Goal: Download file/media

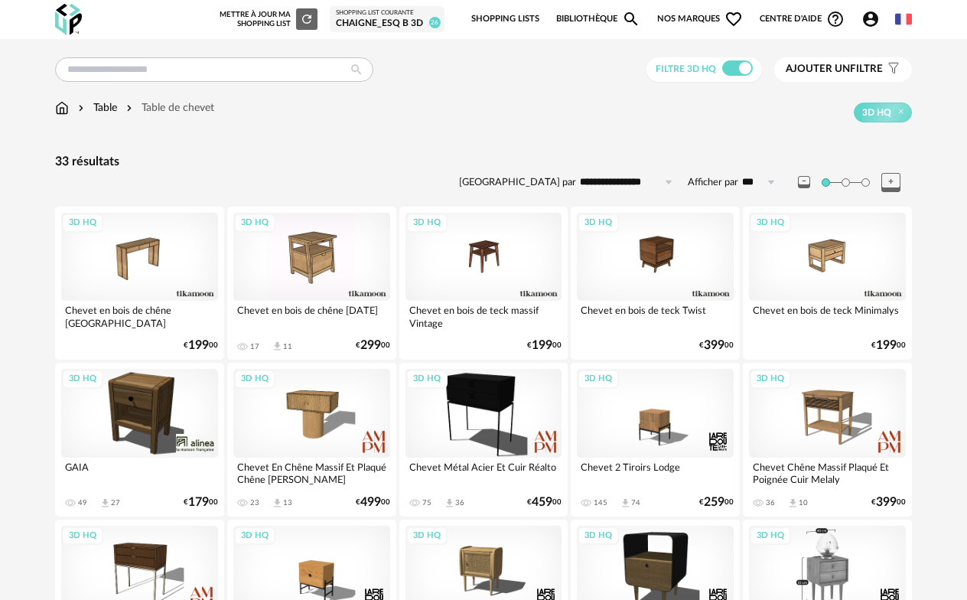
click at [862, 552] on div "3D HQ" at bounding box center [827, 570] width 157 height 88
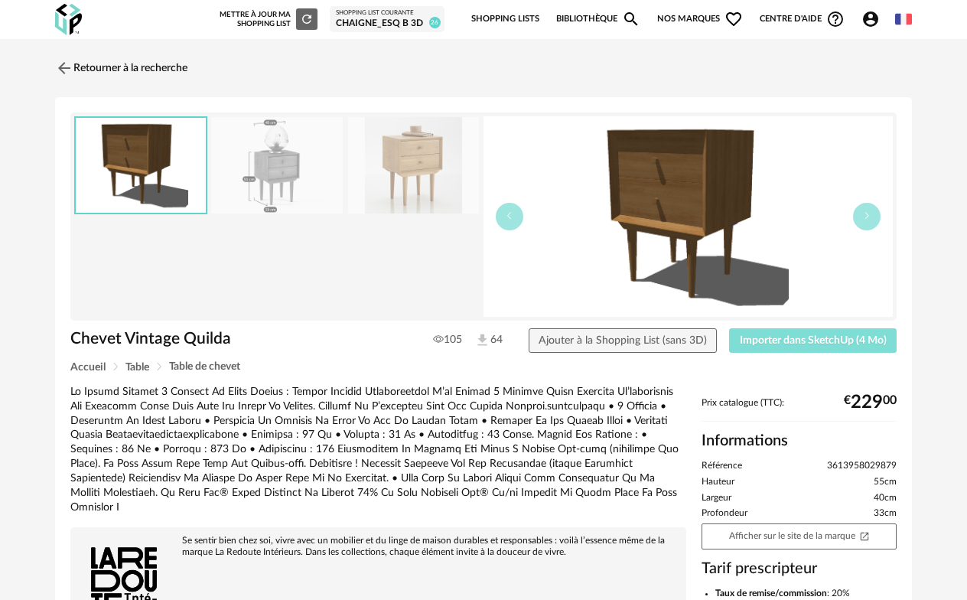
click at [799, 337] on span "Importer dans SketchUp (4 Mo)" at bounding box center [813, 340] width 147 height 11
click at [102, 64] on link "Retourner à la recherche" at bounding box center [117, 68] width 132 height 34
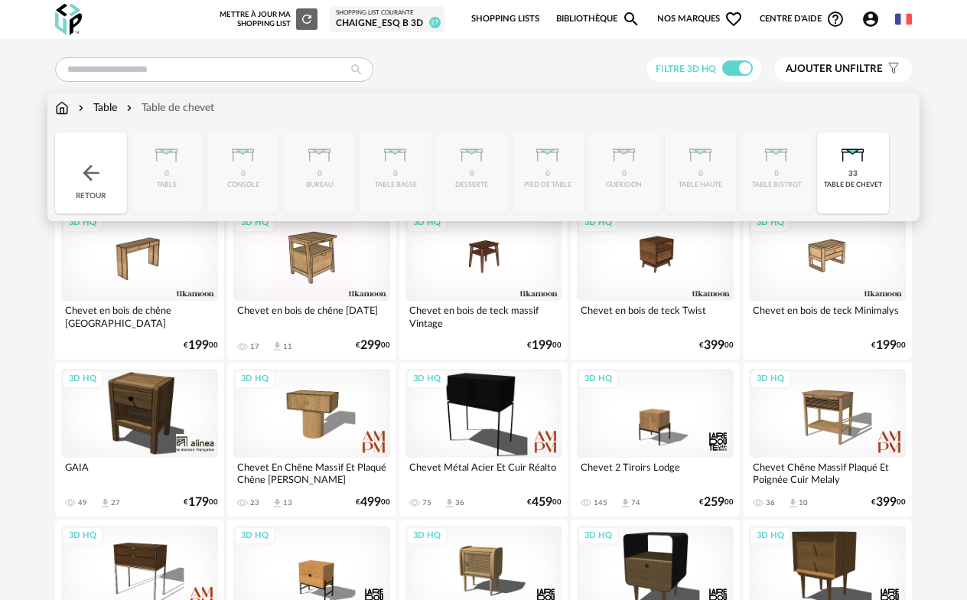
click at [111, 106] on div "Table" at bounding box center [96, 107] width 42 height 15
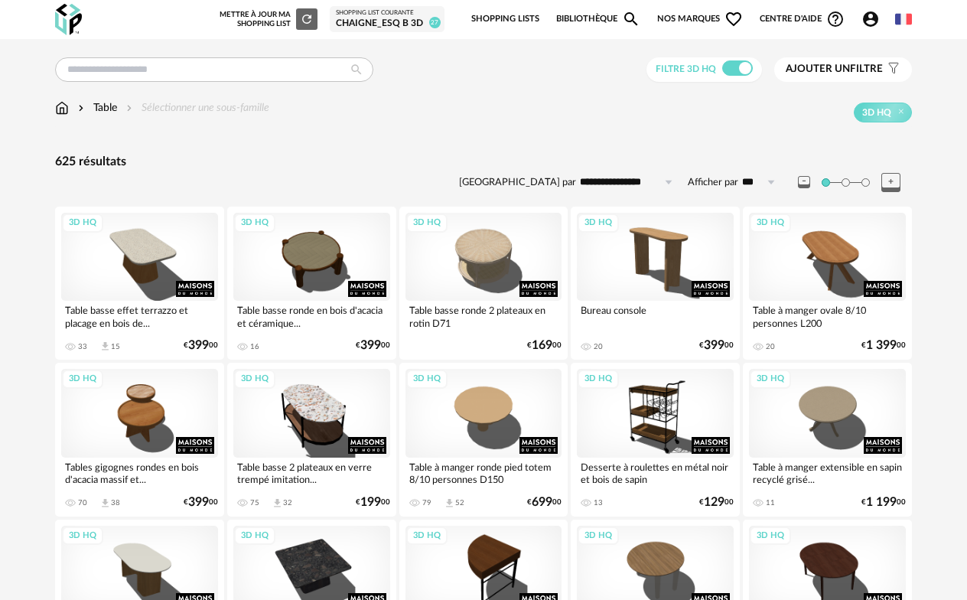
click at [61, 105] on img at bounding box center [62, 107] width 14 height 15
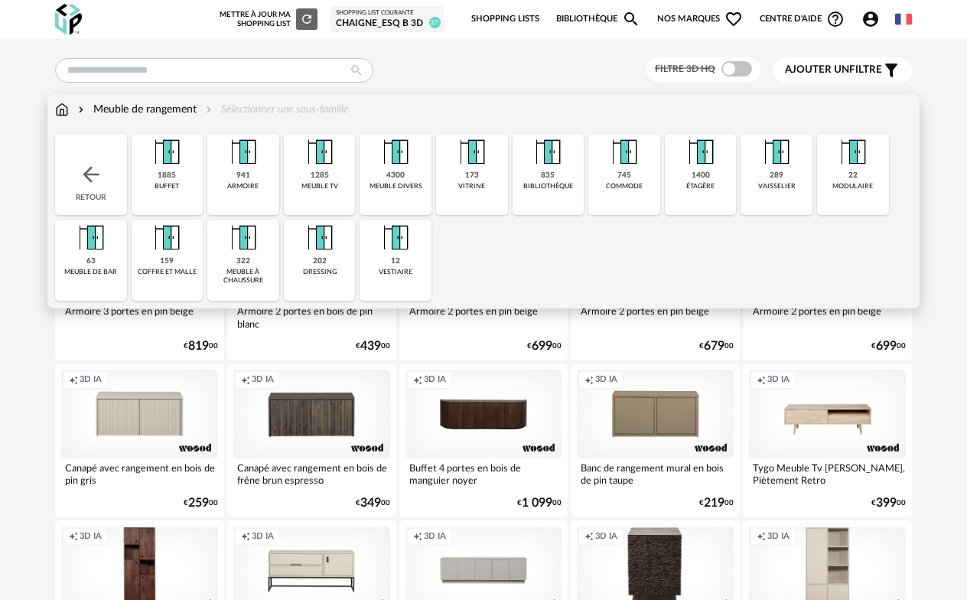
click at [623, 172] on div "745" at bounding box center [624, 176] width 14 height 10
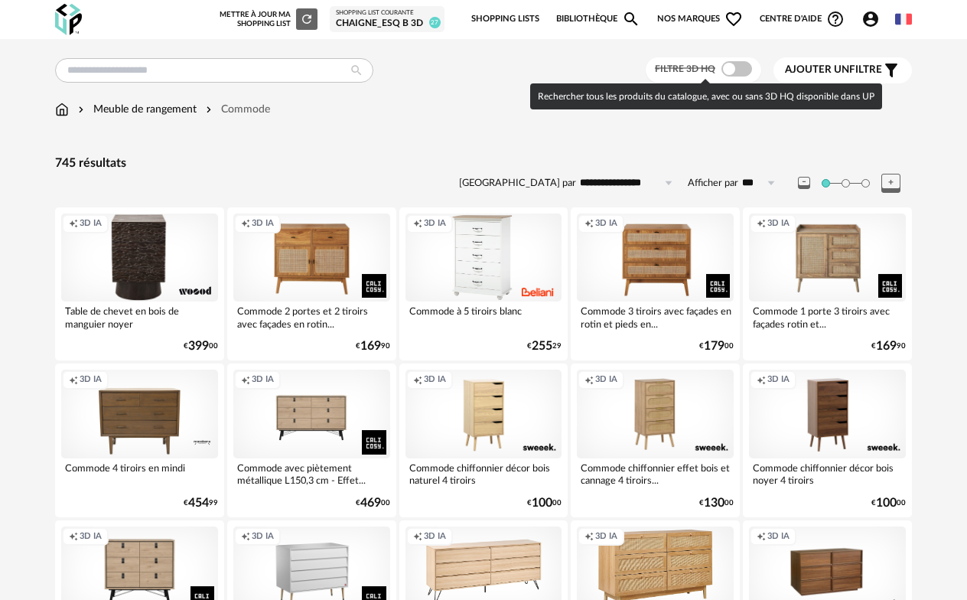
click at [745, 73] on span at bounding box center [737, 68] width 31 height 15
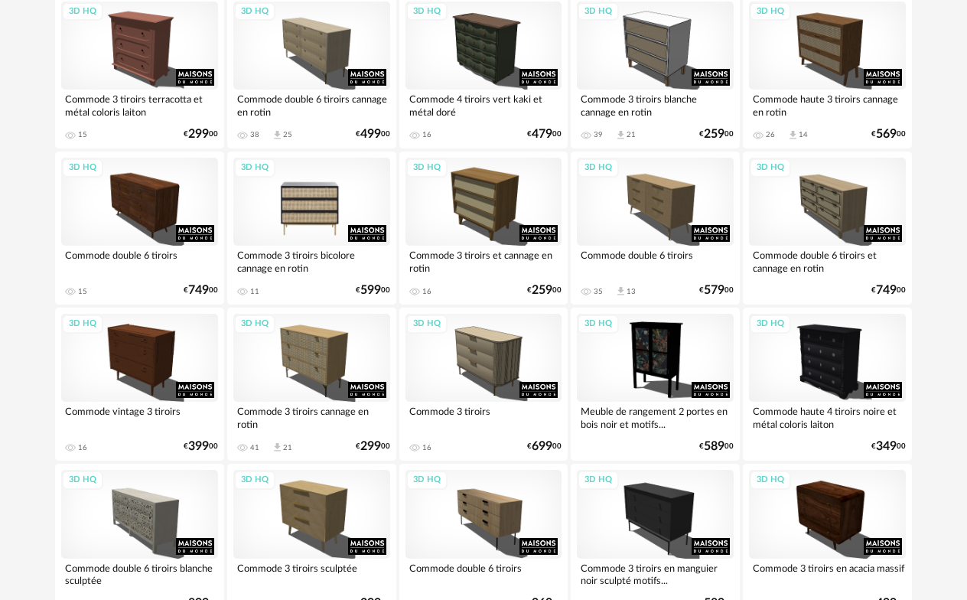
scroll to position [586, 0]
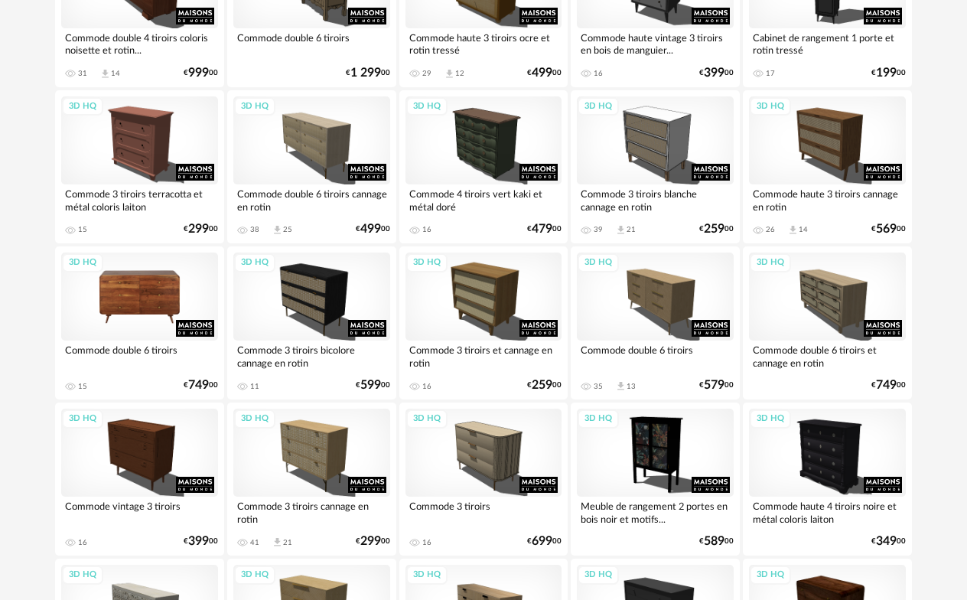
click at [169, 292] on div "3D HQ" at bounding box center [139, 297] width 157 height 88
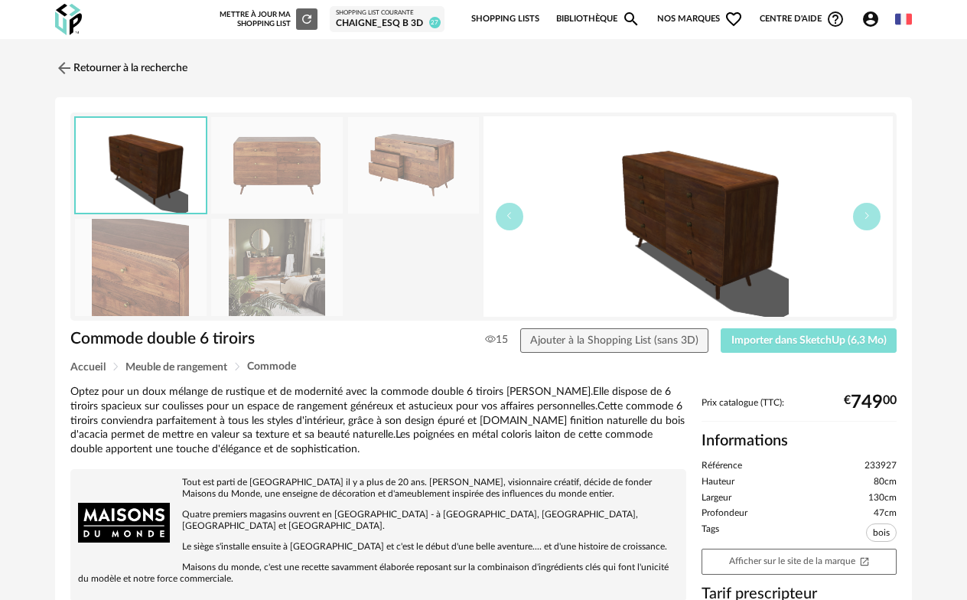
click at [812, 344] on span "Importer dans SketchUp (6,3 Mo)" at bounding box center [808, 340] width 155 height 11
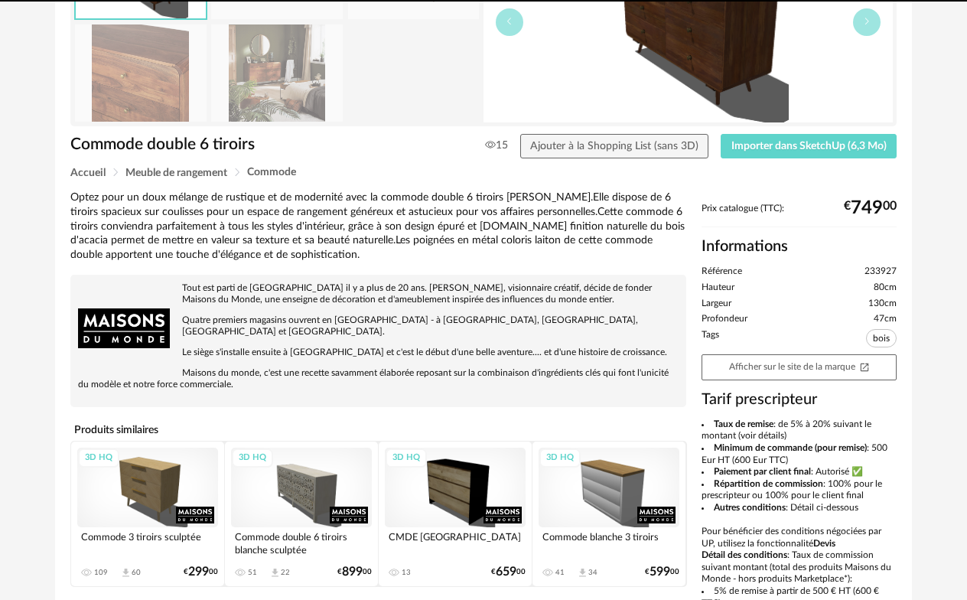
scroll to position [371, 0]
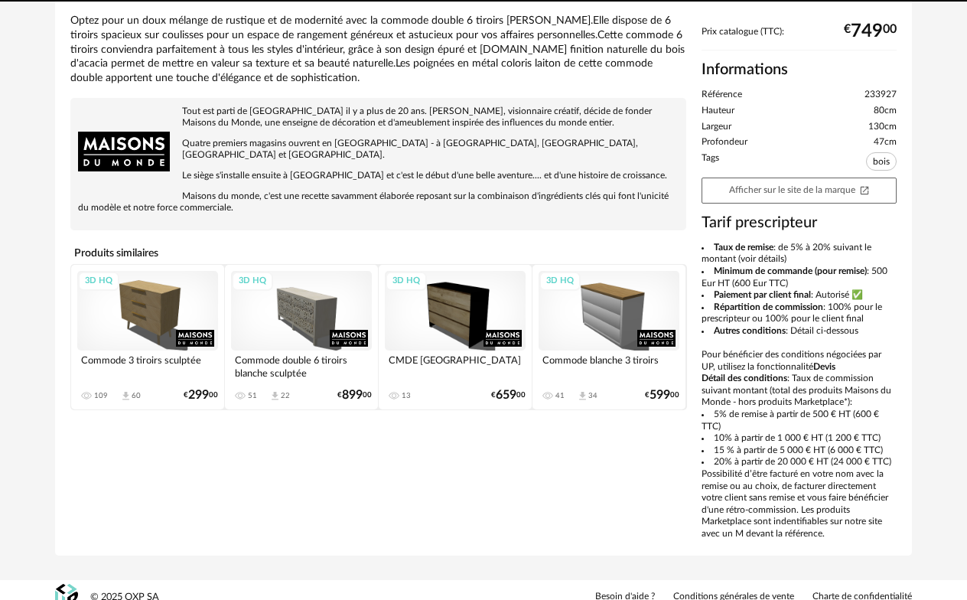
drag, startPoint x: 373, startPoint y: 412, endPoint x: 363, endPoint y: 432, distance: 22.2
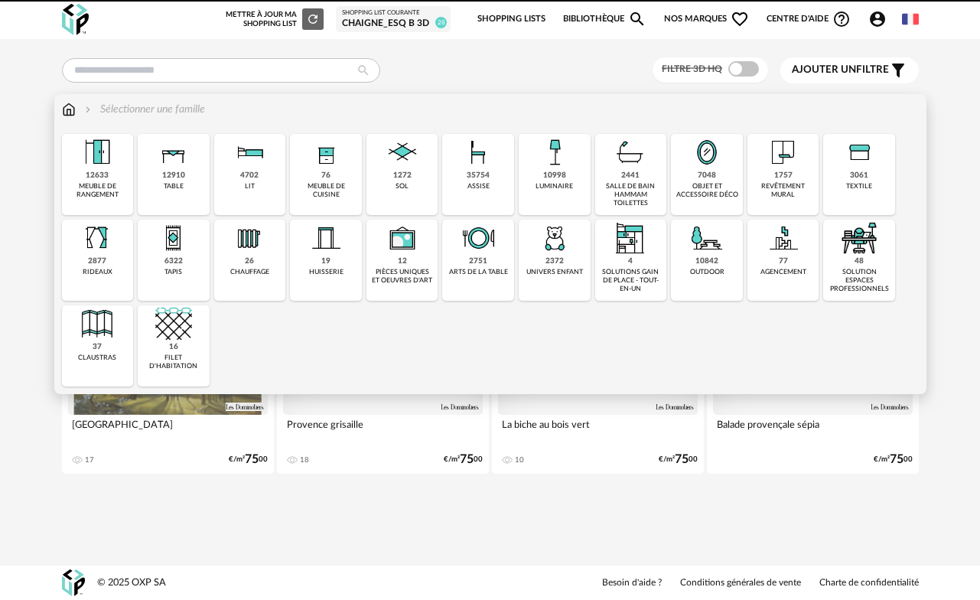
click at [562, 168] on img at bounding box center [554, 152] width 37 height 37
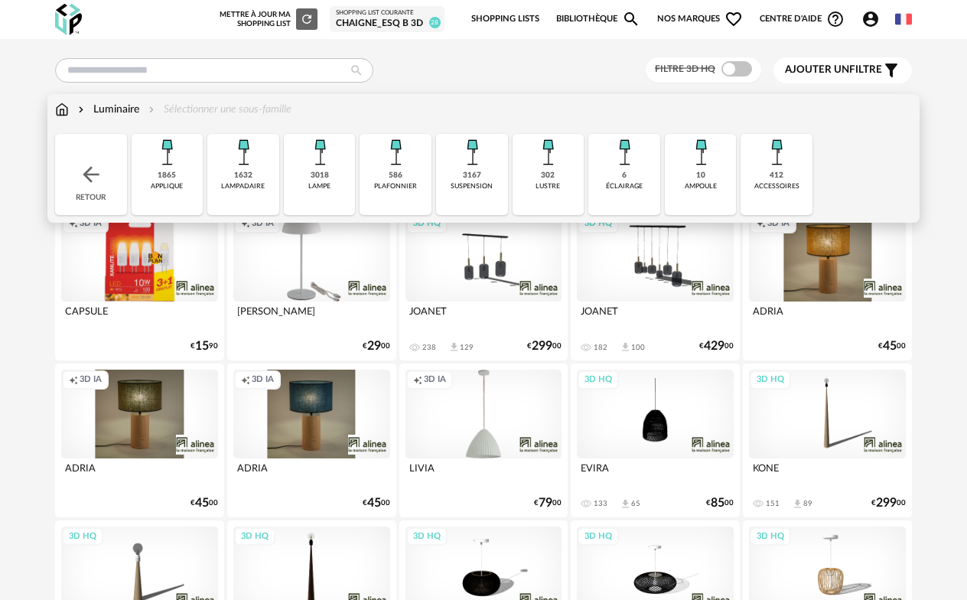
click at [162, 171] on div "1865" at bounding box center [167, 176] width 18 height 10
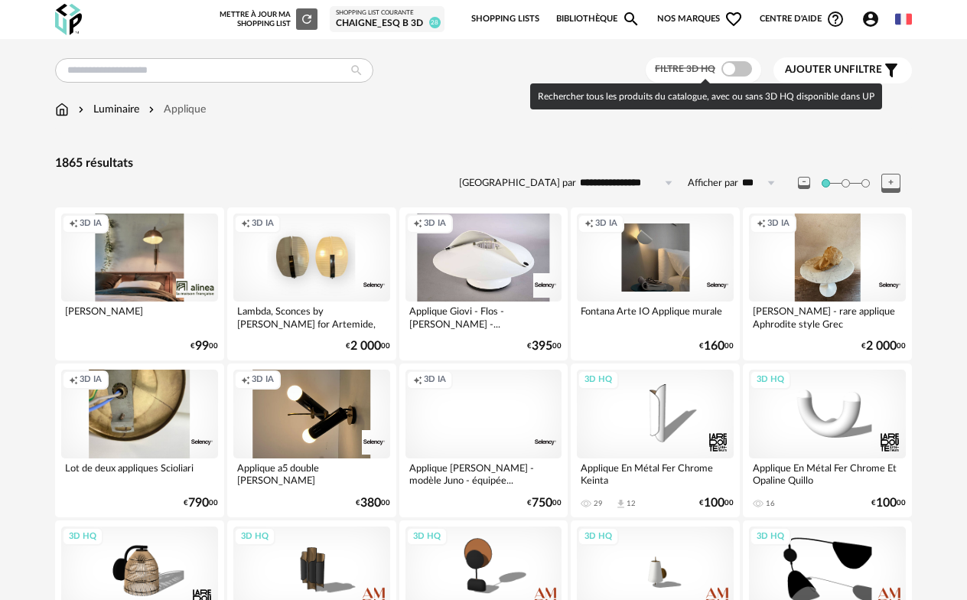
click at [745, 70] on span at bounding box center [737, 68] width 31 height 15
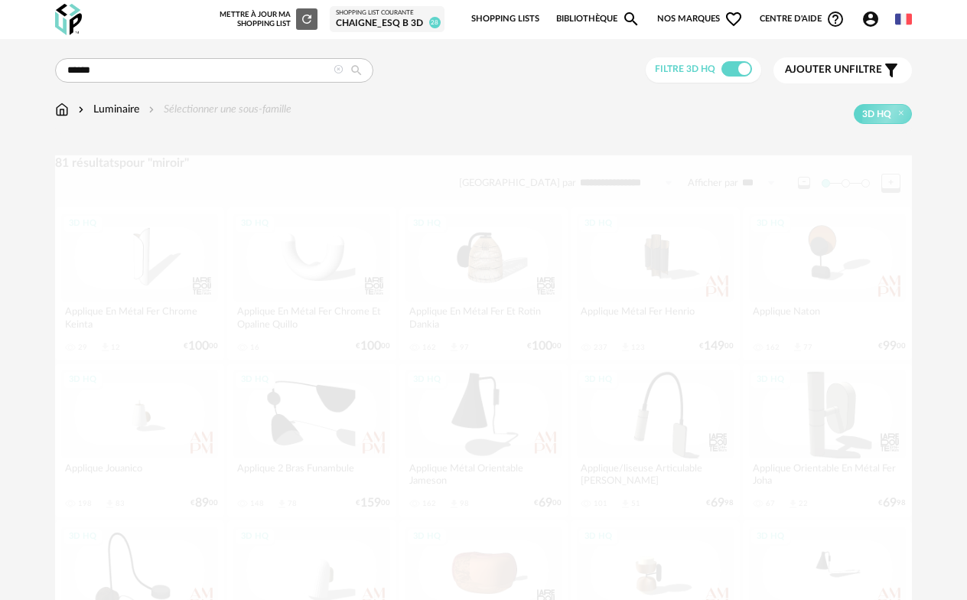
type input "******"
type input "**********"
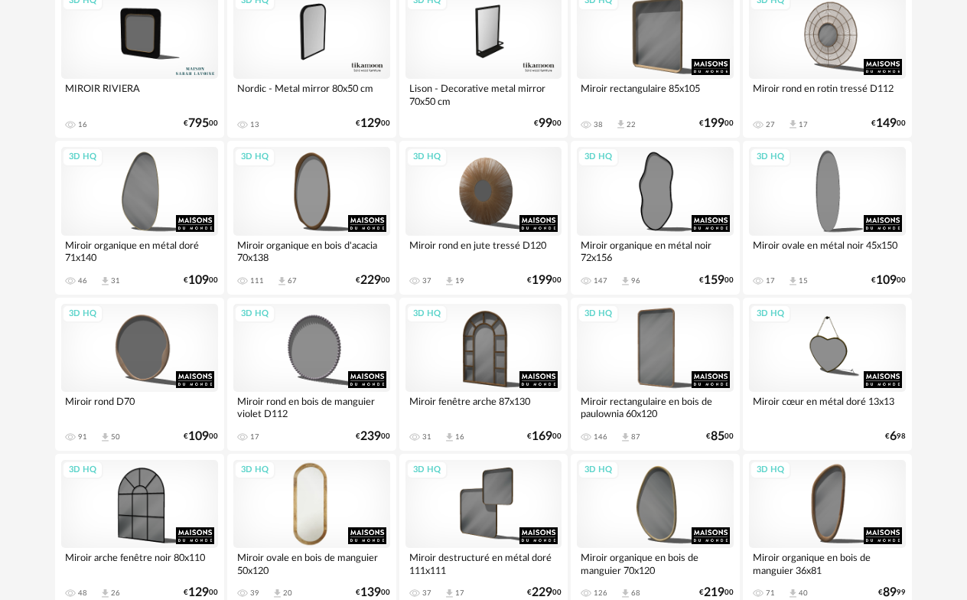
scroll to position [1071, 0]
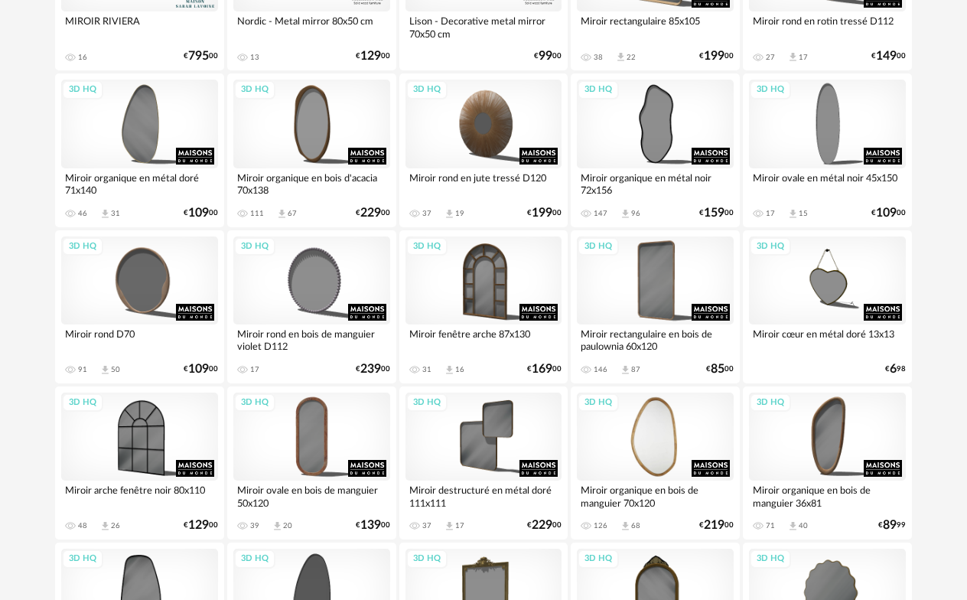
click at [679, 438] on div "3D HQ" at bounding box center [655, 437] width 157 height 88
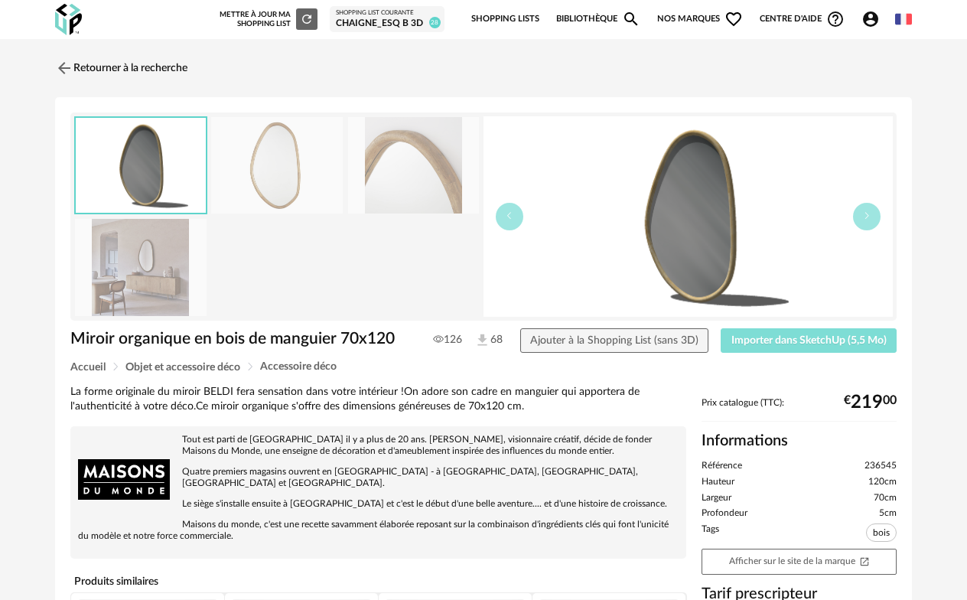
click at [810, 342] on span "Importer dans SketchUp (5,5 Mo)" at bounding box center [808, 340] width 155 height 11
click at [99, 68] on link "Retourner à la recherche" at bounding box center [117, 68] width 132 height 34
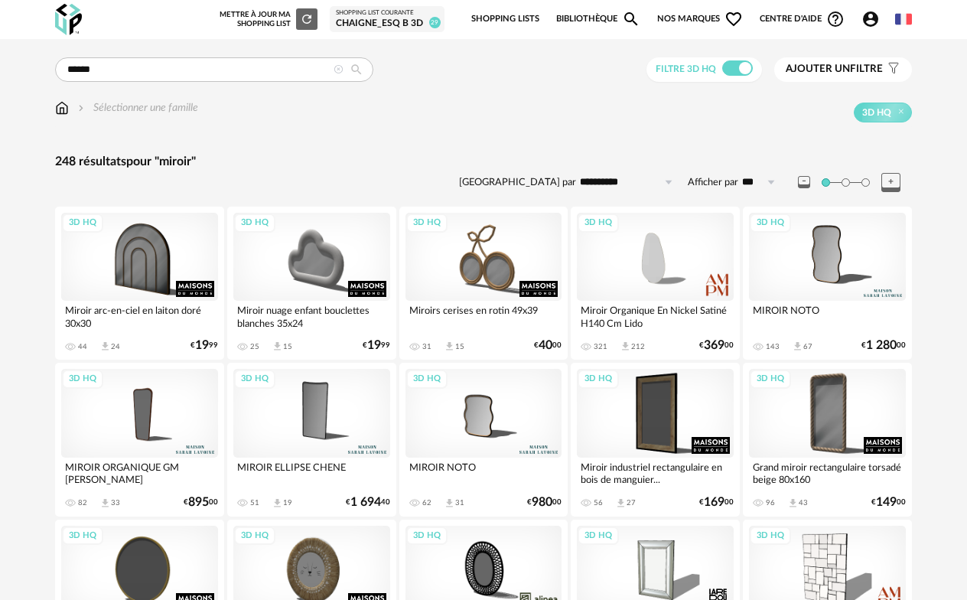
click at [59, 106] on img at bounding box center [62, 107] width 14 height 15
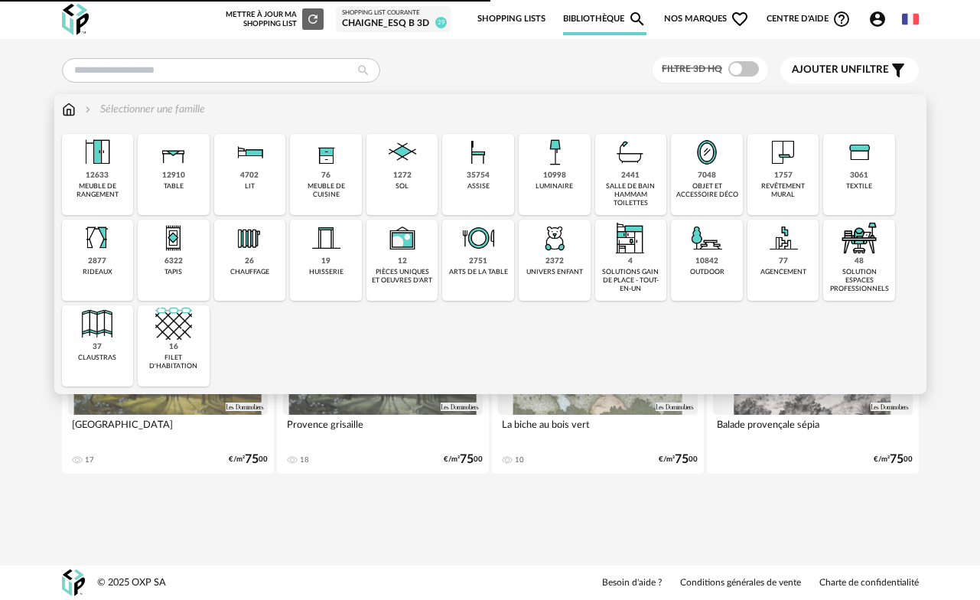
click at [723, 172] on div "7048 objet et accessoire déco" at bounding box center [707, 174] width 72 height 81
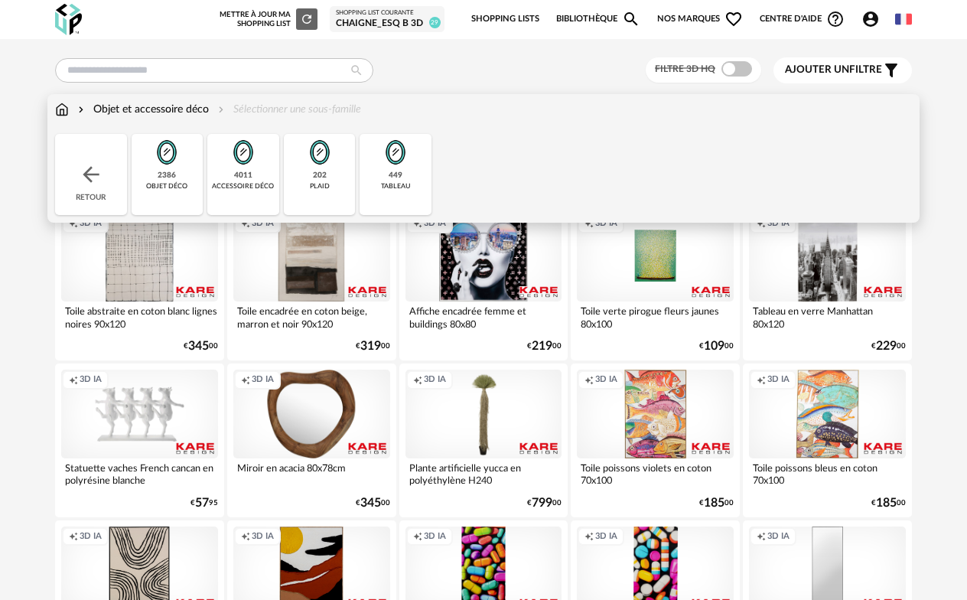
click at [403, 183] on div "tableau" at bounding box center [395, 186] width 29 height 8
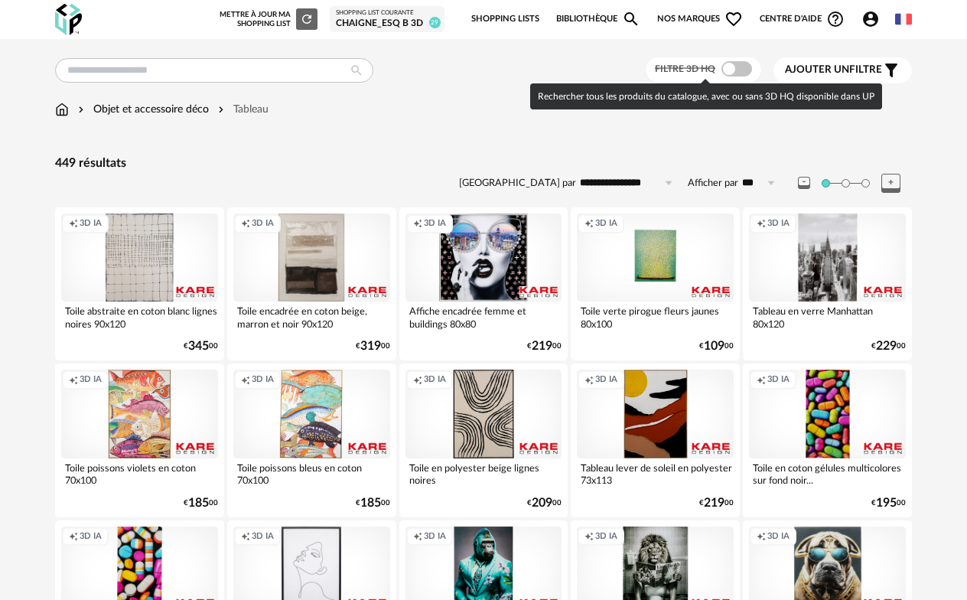
click at [736, 71] on span at bounding box center [737, 68] width 31 height 15
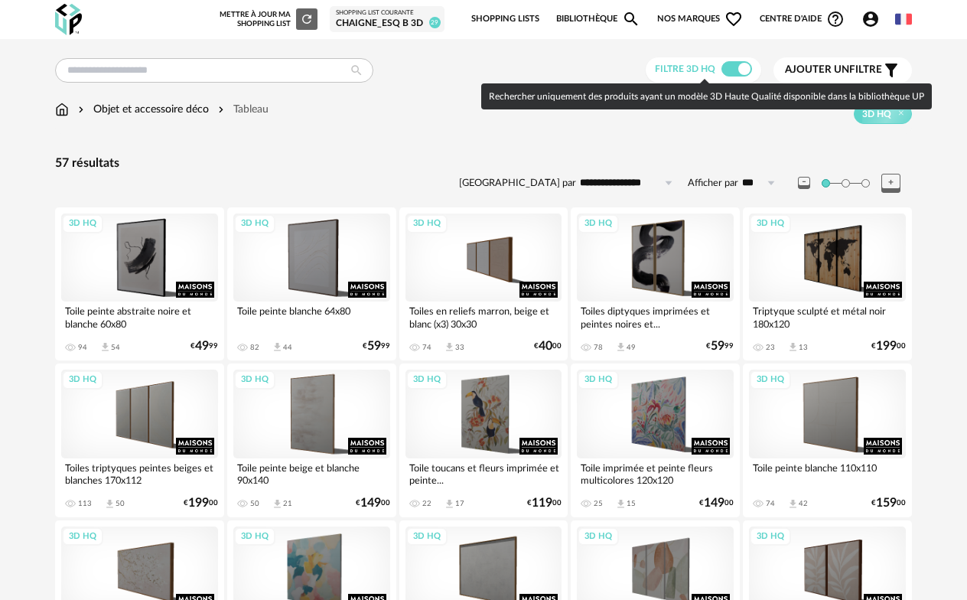
click at [732, 70] on span at bounding box center [737, 68] width 31 height 15
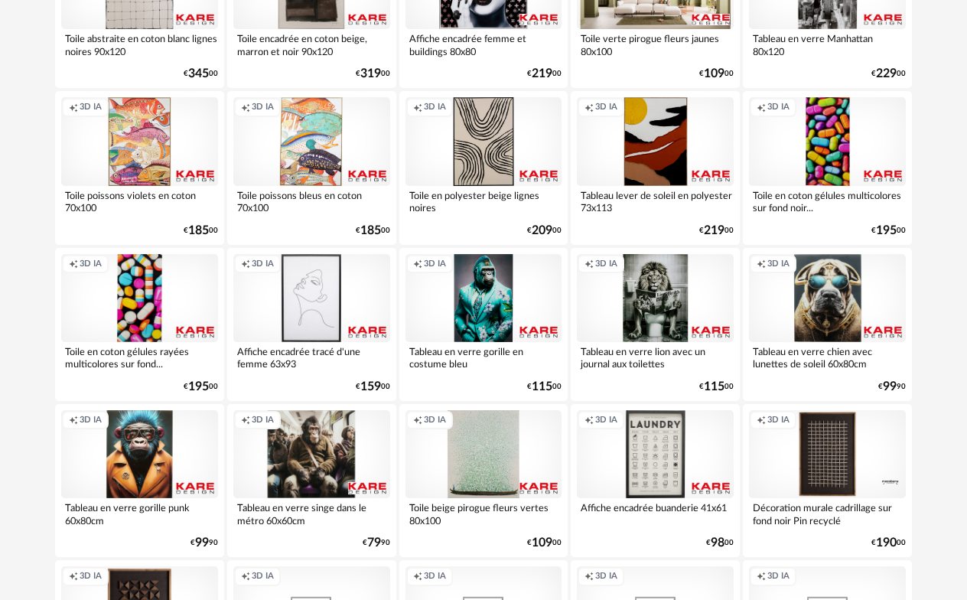
scroll to position [459, 0]
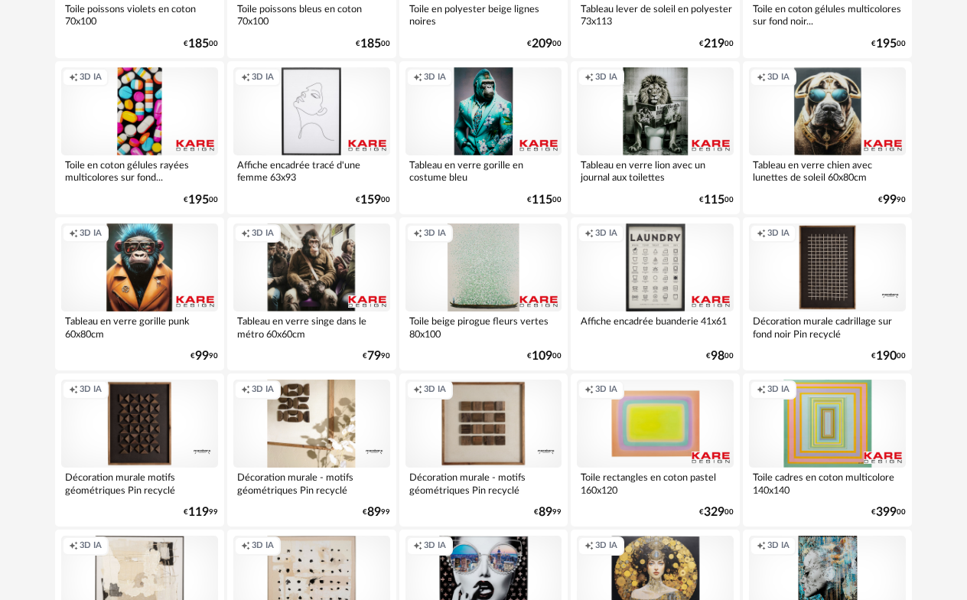
click at [340, 431] on div "Creation icon 3D IA" at bounding box center [311, 424] width 157 height 88
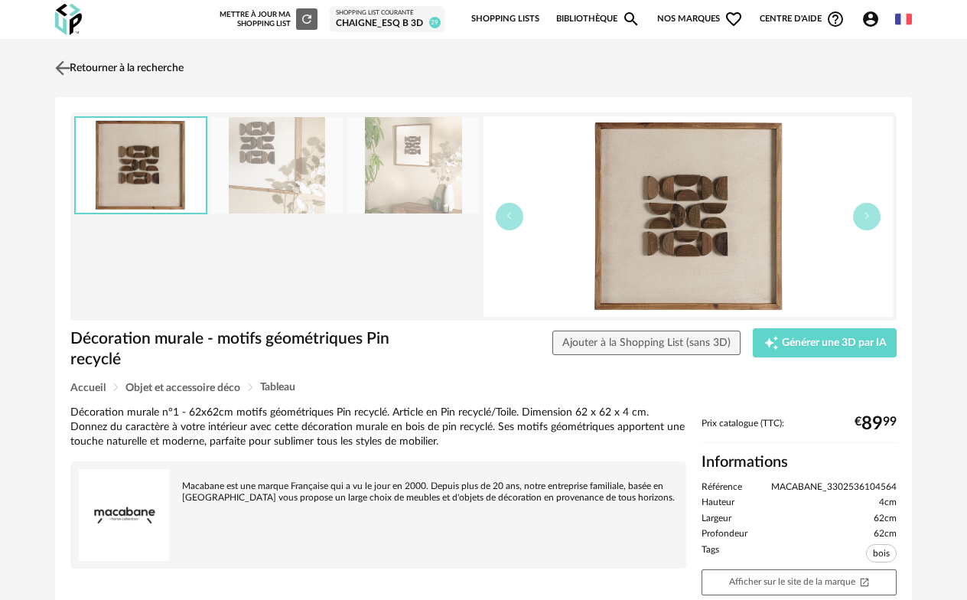
click at [77, 78] on link "Retourner à la recherche" at bounding box center [117, 68] width 132 height 34
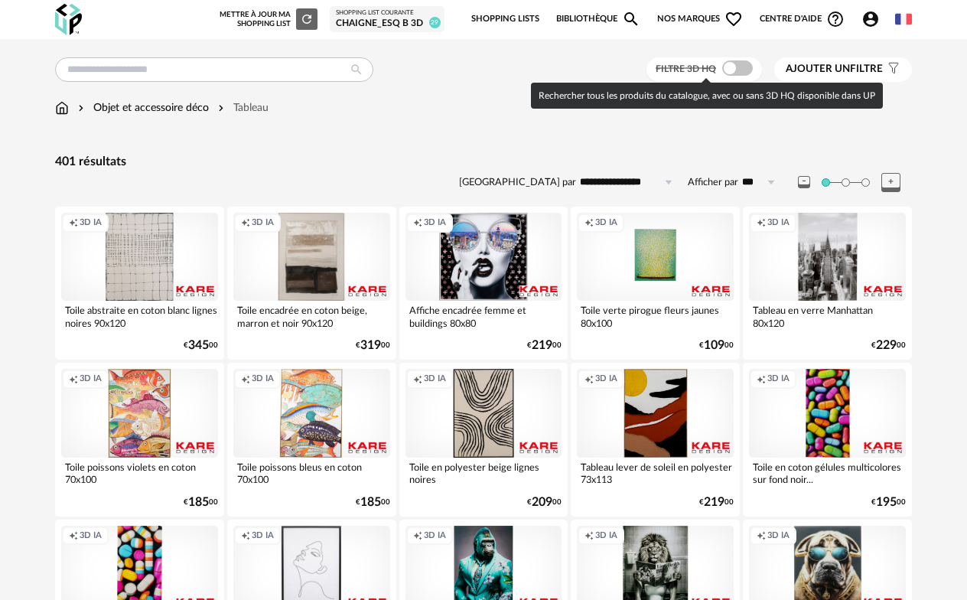
click at [737, 67] on span at bounding box center [737, 67] width 31 height 15
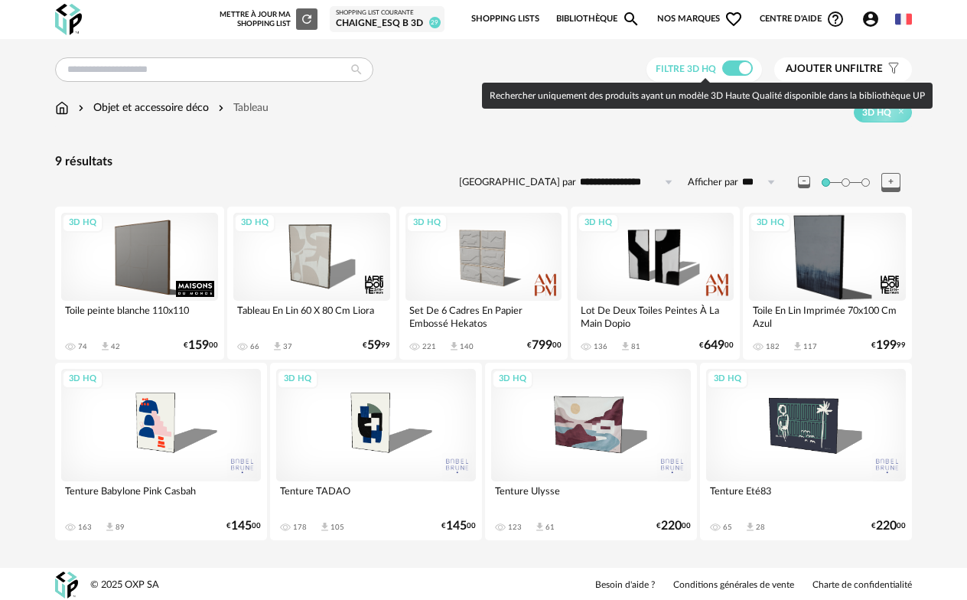
scroll to position [2, 0]
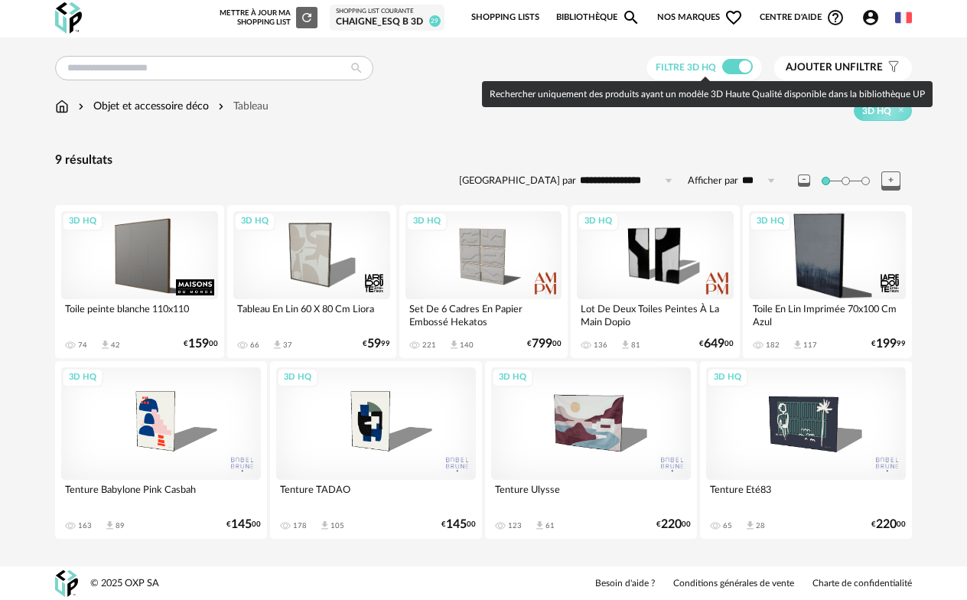
click at [741, 71] on span at bounding box center [737, 66] width 31 height 15
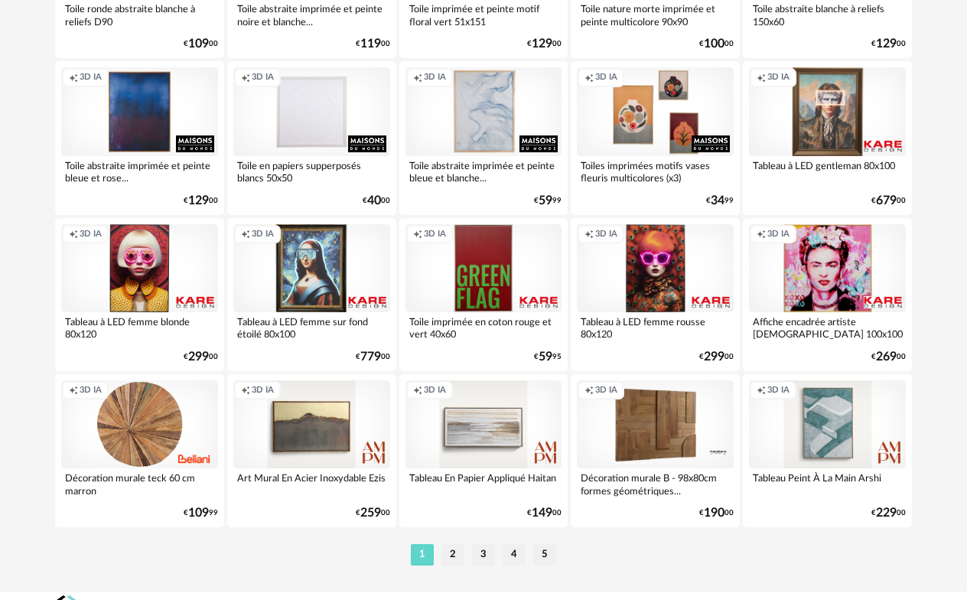
scroll to position [2826, 0]
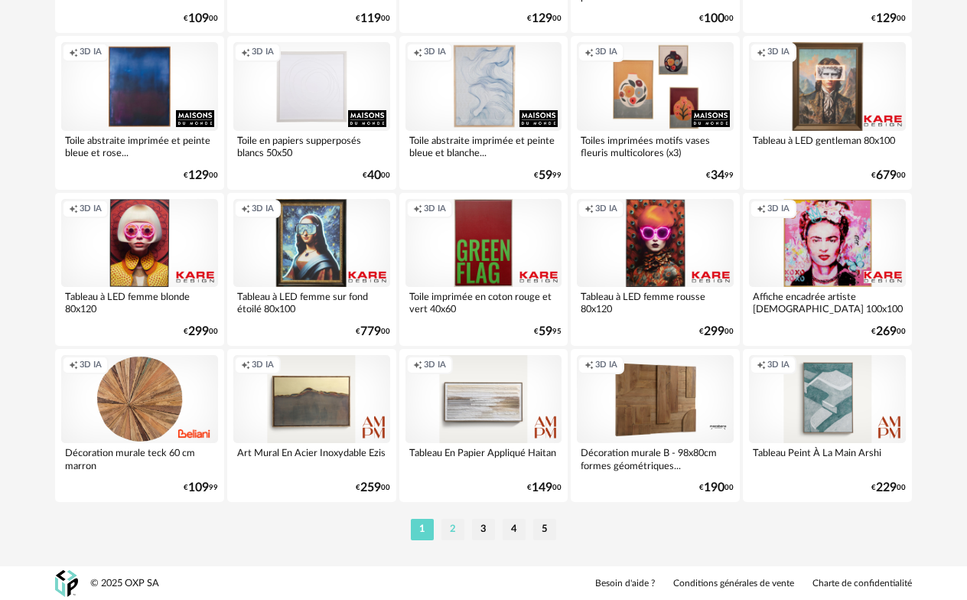
click at [461, 529] on li "2" at bounding box center [452, 529] width 23 height 21
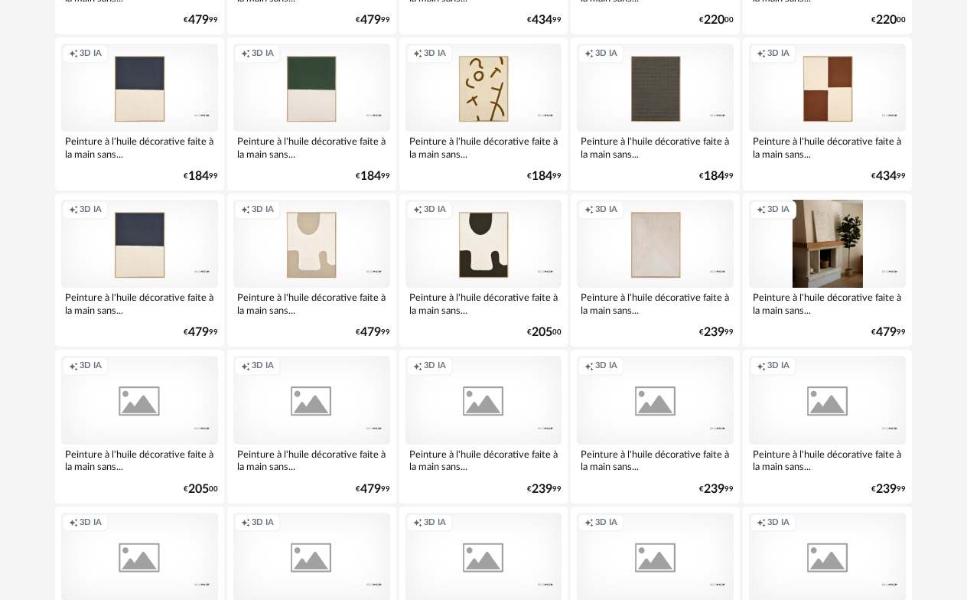
scroll to position [2525, 0]
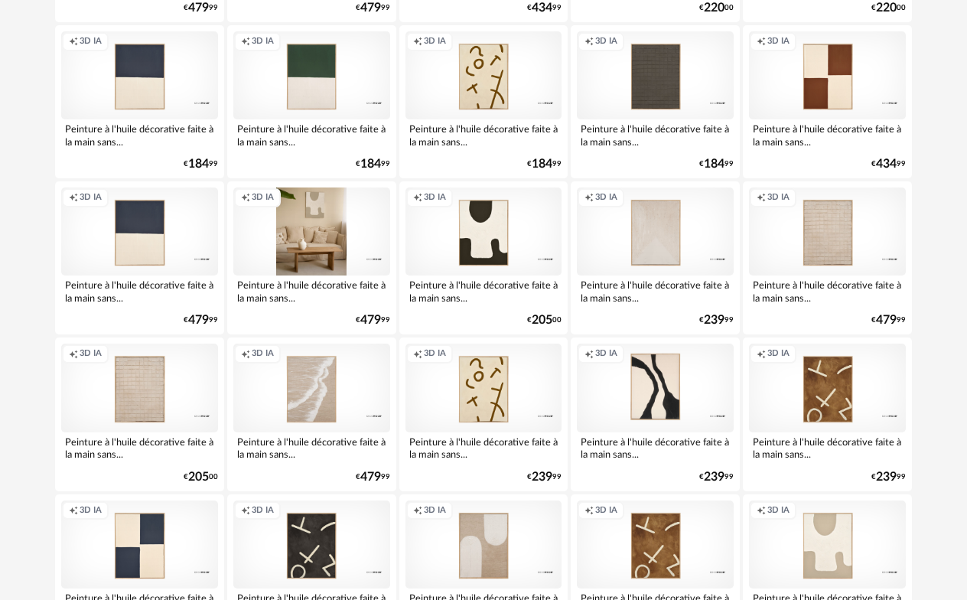
click at [307, 224] on div "Creation icon 3D IA" at bounding box center [311, 231] width 157 height 88
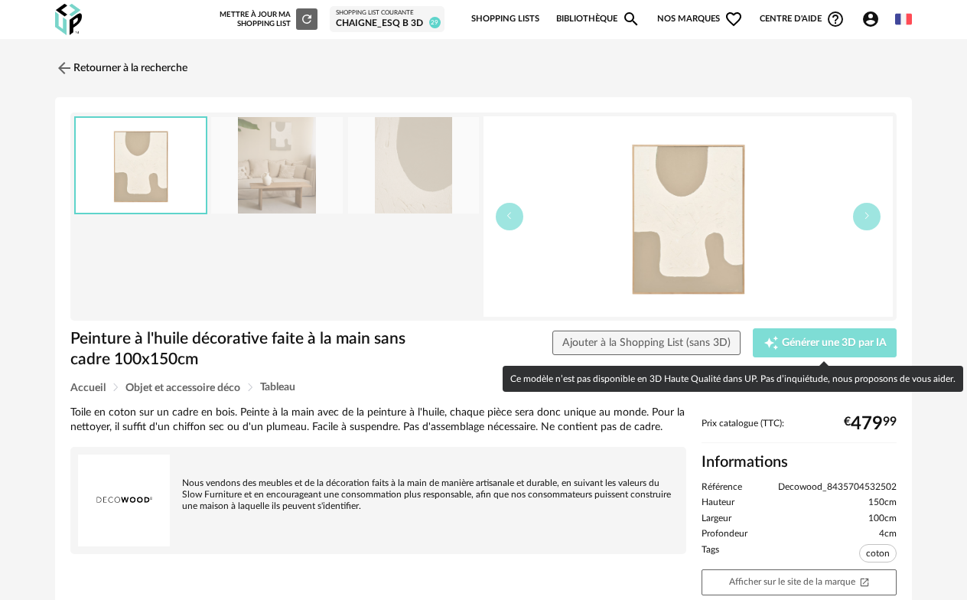
click at [799, 340] on span "Générer une 3D par IA" at bounding box center [834, 342] width 105 height 11
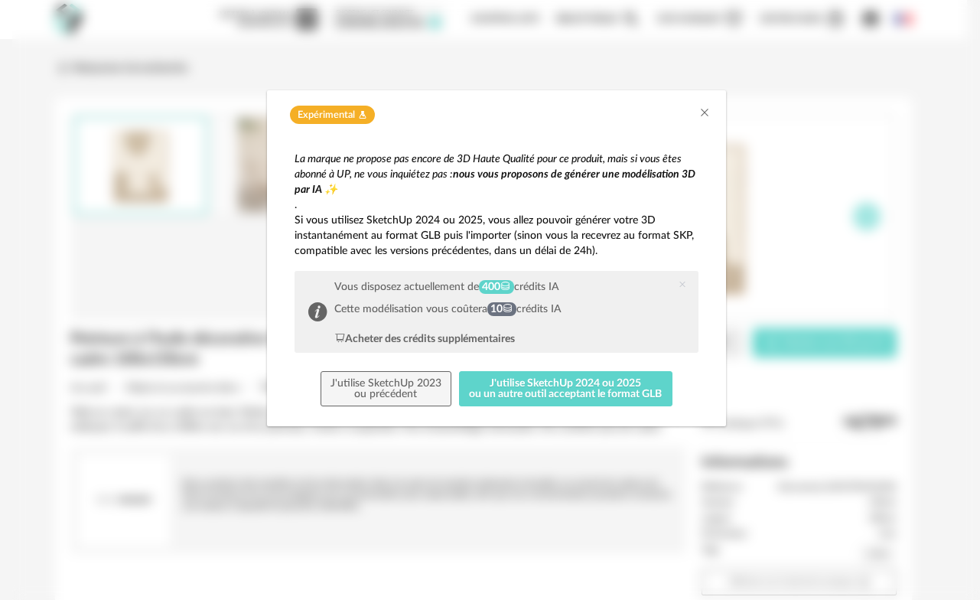
drag, startPoint x: 493, startPoint y: 288, endPoint x: 595, endPoint y: 281, distance: 102.0
click at [595, 281] on div "Vous disposez actuellement de 400 crédits IA Cette modélisation vous coûtera 10…" at bounding box center [497, 312] width 404 height 82
click at [585, 306] on div "Vous disposez actuellement de 400 crédits IA Cette modélisation vous coûtera 10…" at bounding box center [497, 312] width 404 height 82
drag, startPoint x: 487, startPoint y: 306, endPoint x: 561, endPoint y: 305, distance: 73.5
click at [561, 305] on div "Cette modélisation vous coûtera 10 crédits IA" at bounding box center [447, 309] width 227 height 13
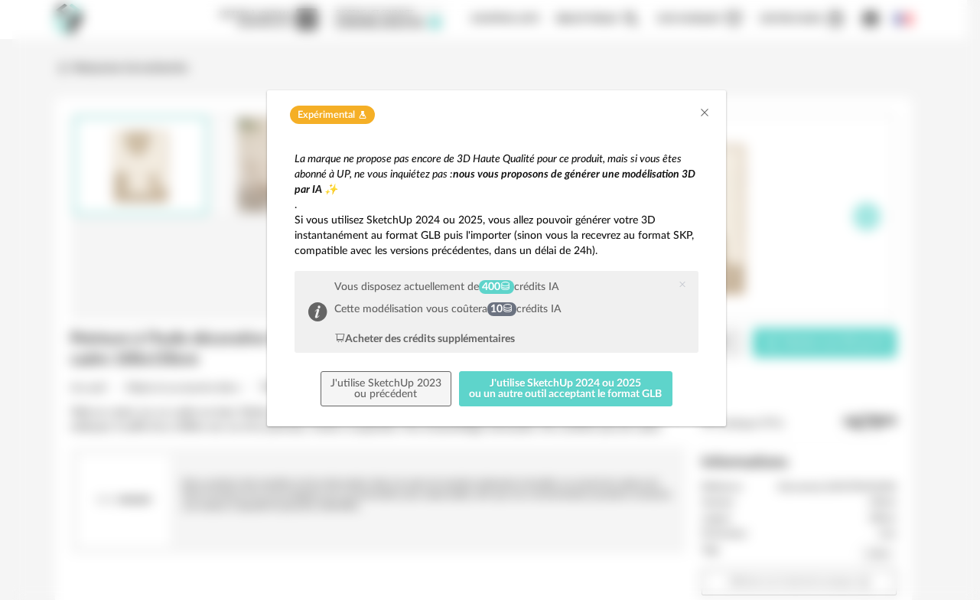
click at [593, 317] on div "Vous disposez actuellement de 400 crédits IA Cette modélisation vous coûtera 10…" at bounding box center [497, 312] width 404 height 82
drag, startPoint x: 334, startPoint y: 308, endPoint x: 438, endPoint y: 311, distance: 104.9
click at [438, 311] on div "Cette modélisation vous coûtera 10 crédits IA" at bounding box center [447, 309] width 227 height 13
click at [464, 311] on div "Cette modélisation vous coûtera 10 crédits IA" at bounding box center [447, 309] width 227 height 13
click at [705, 113] on icon "Close" at bounding box center [705, 112] width 12 height 12
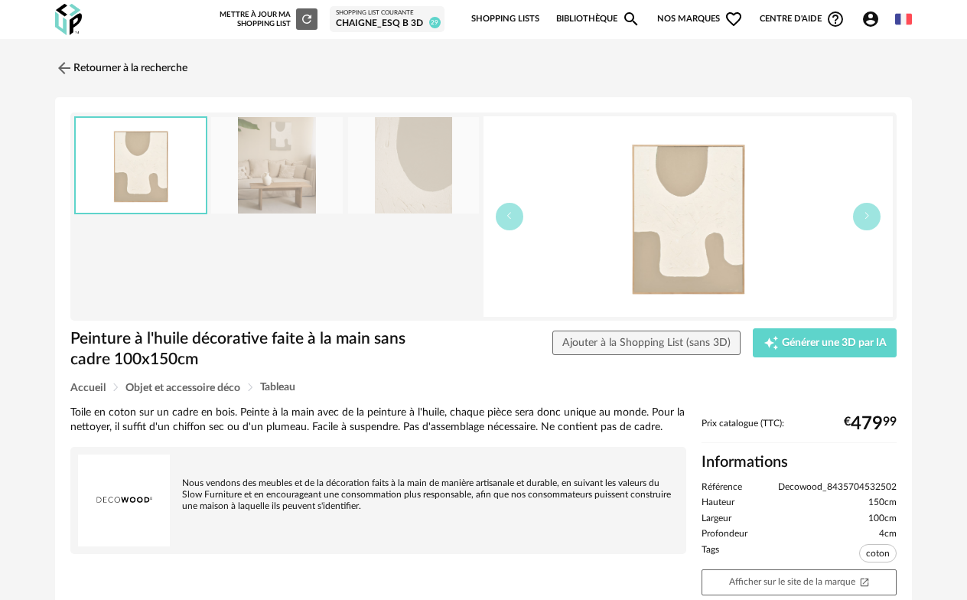
drag, startPoint x: 111, startPoint y: 60, endPoint x: 973, endPoint y: 106, distance: 863.5
click at [111, 60] on link "Retourner à la recherche" at bounding box center [121, 68] width 132 height 34
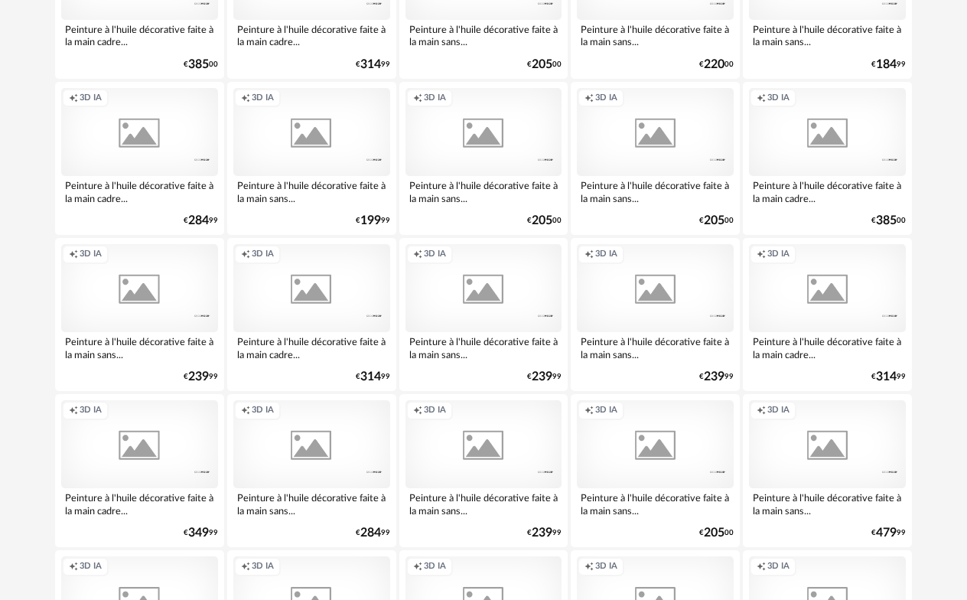
scroll to position [1373, 0]
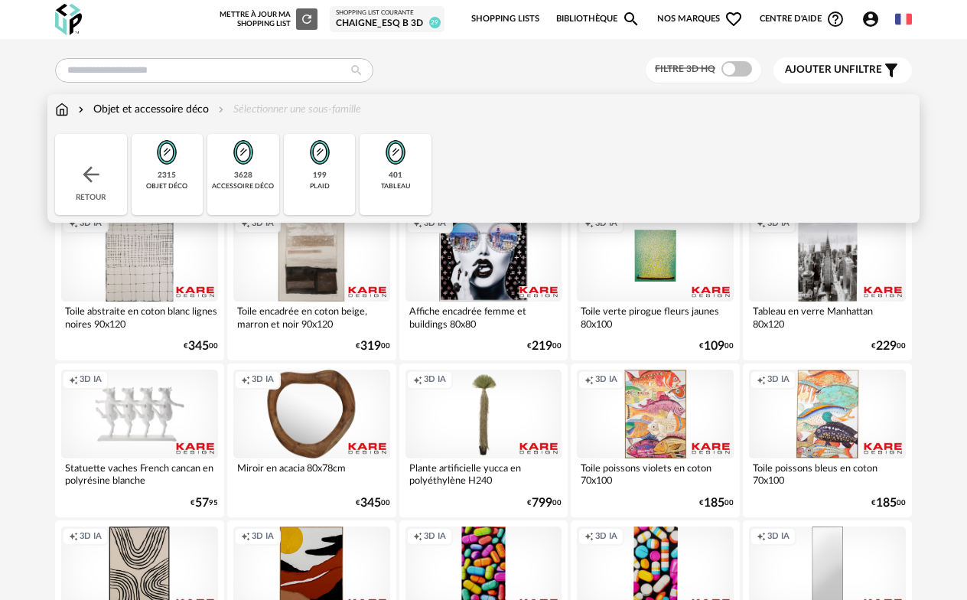
click at [171, 175] on div "2315" at bounding box center [167, 176] width 18 height 10
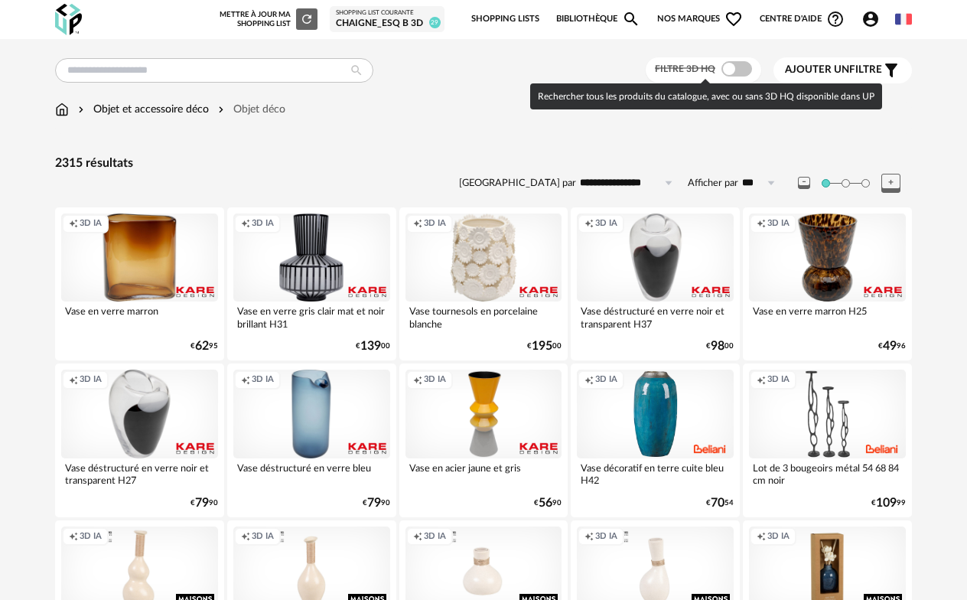
click at [729, 70] on span at bounding box center [737, 68] width 31 height 15
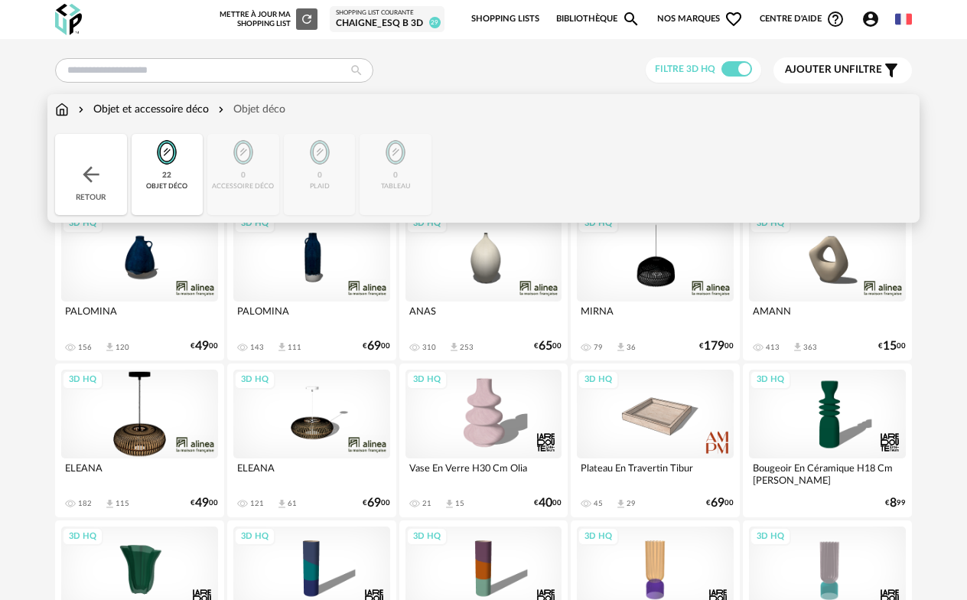
click at [171, 106] on div "Objet et accessoire déco" at bounding box center [142, 109] width 134 height 15
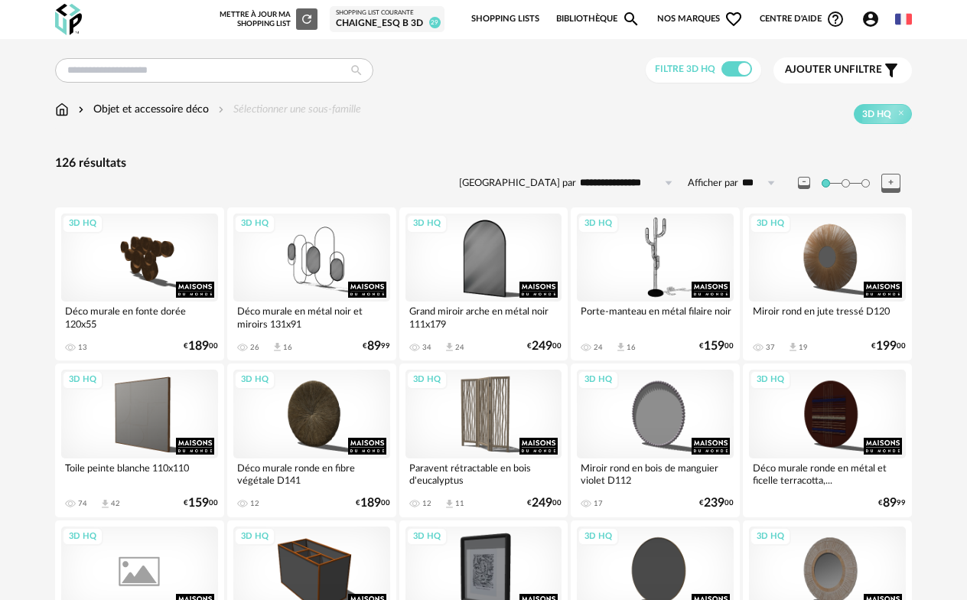
click at [233, 155] on div "126 résultats" at bounding box center [483, 163] width 857 height 16
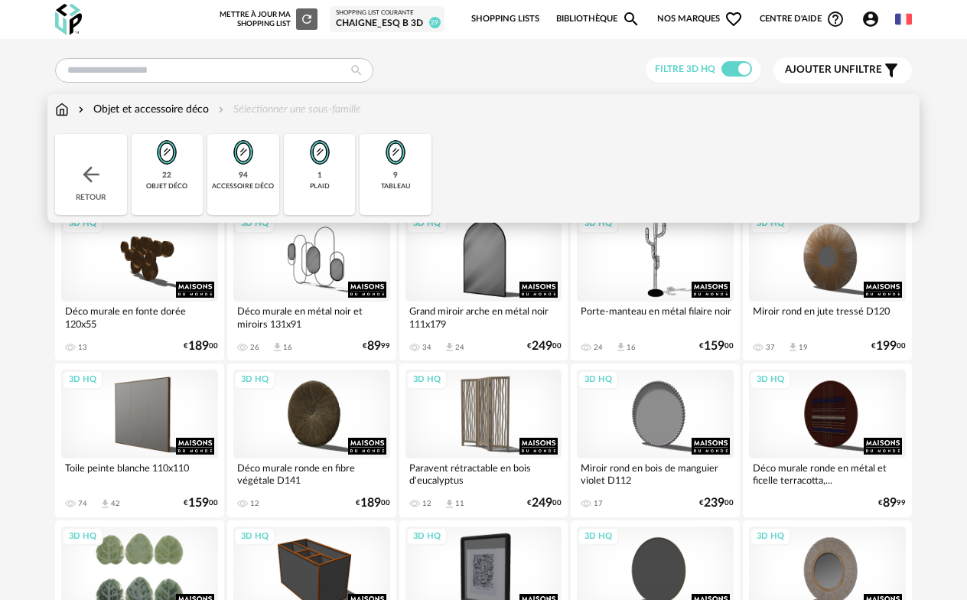
click at [228, 165] on img at bounding box center [243, 152] width 37 height 37
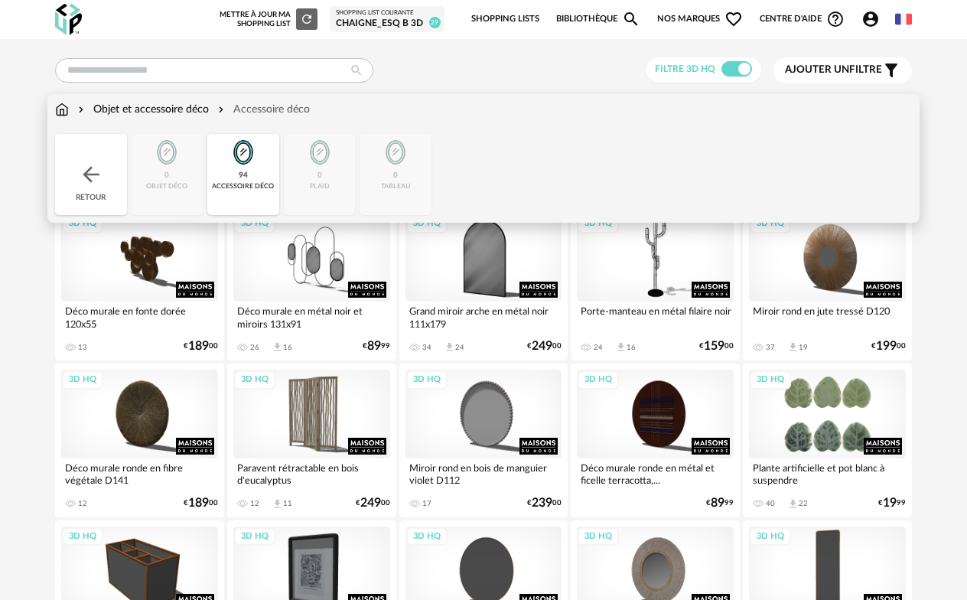
click at [197, 112] on div "Objet et accessoire déco" at bounding box center [142, 109] width 134 height 15
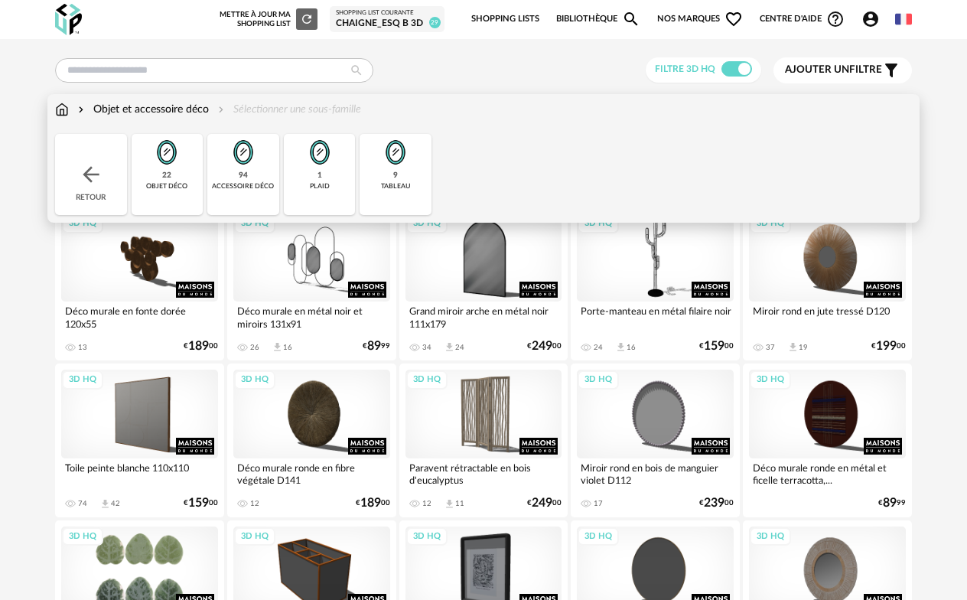
click at [155, 170] on img at bounding box center [166, 152] width 37 height 37
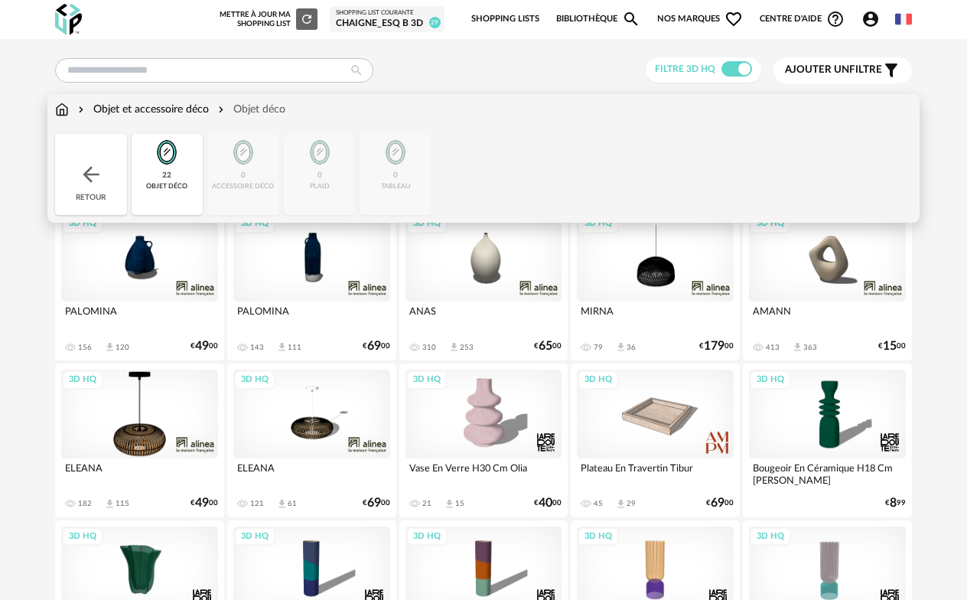
click at [158, 103] on div "Objet et accessoire déco" at bounding box center [142, 109] width 134 height 15
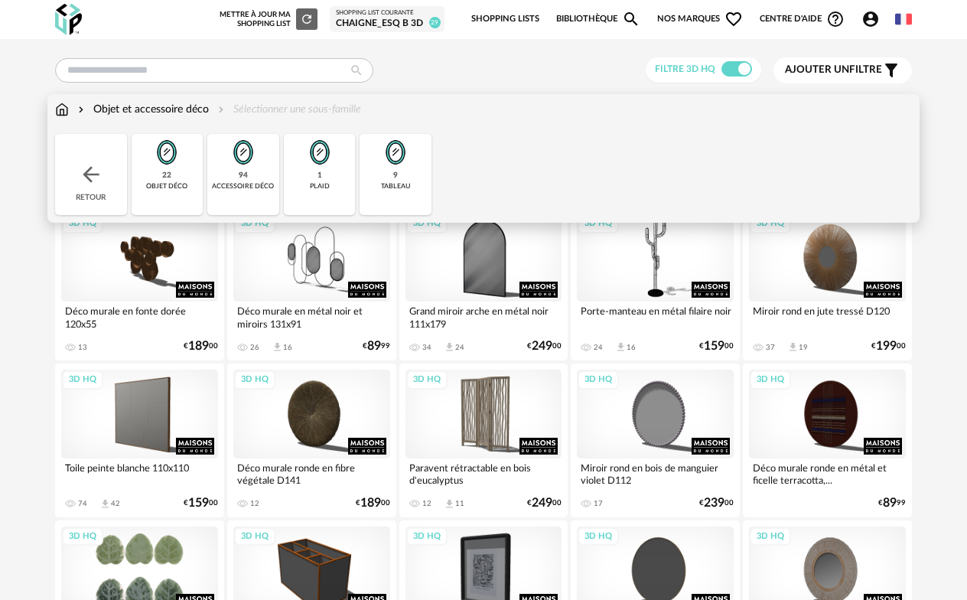
click at [241, 177] on div "94" at bounding box center [243, 176] width 9 height 10
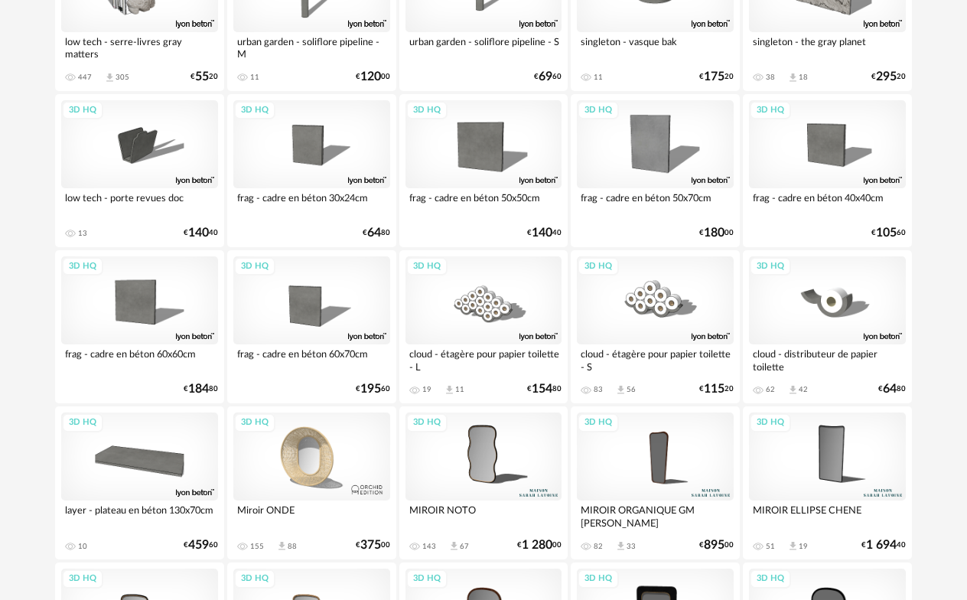
scroll to position [1970, 0]
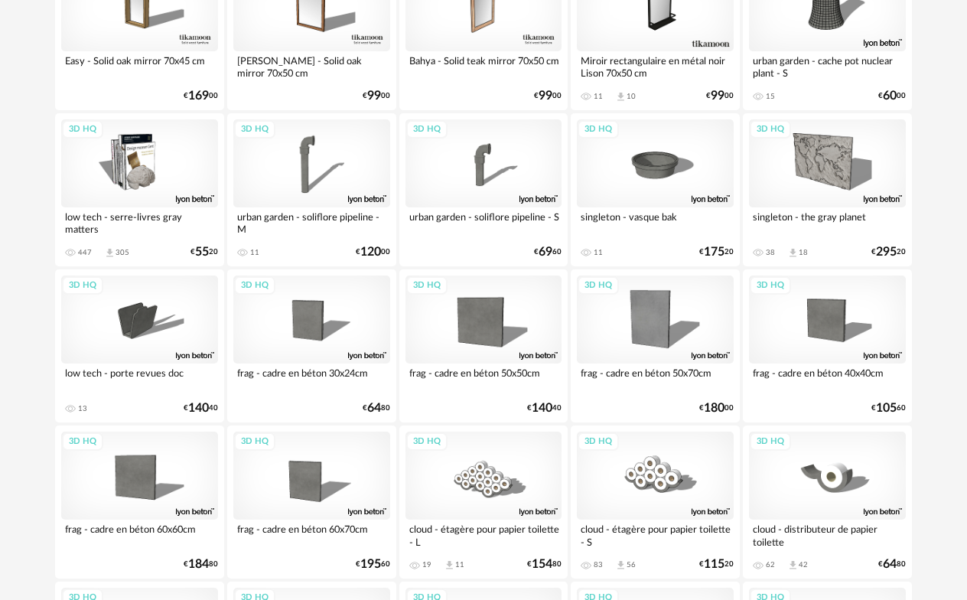
click at [152, 166] on div "3D HQ" at bounding box center [139, 163] width 157 height 88
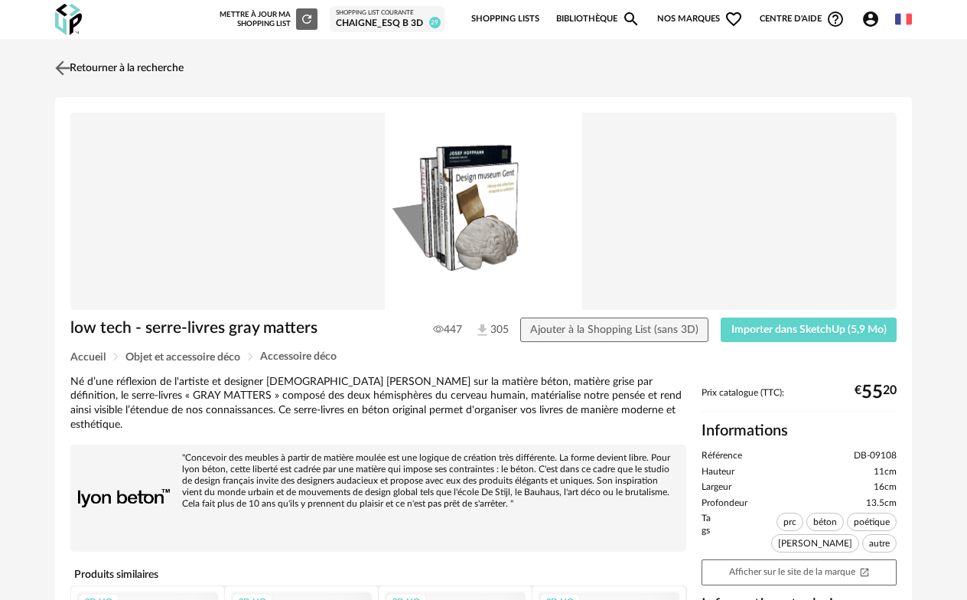
click at [67, 64] on img at bounding box center [63, 68] width 22 height 22
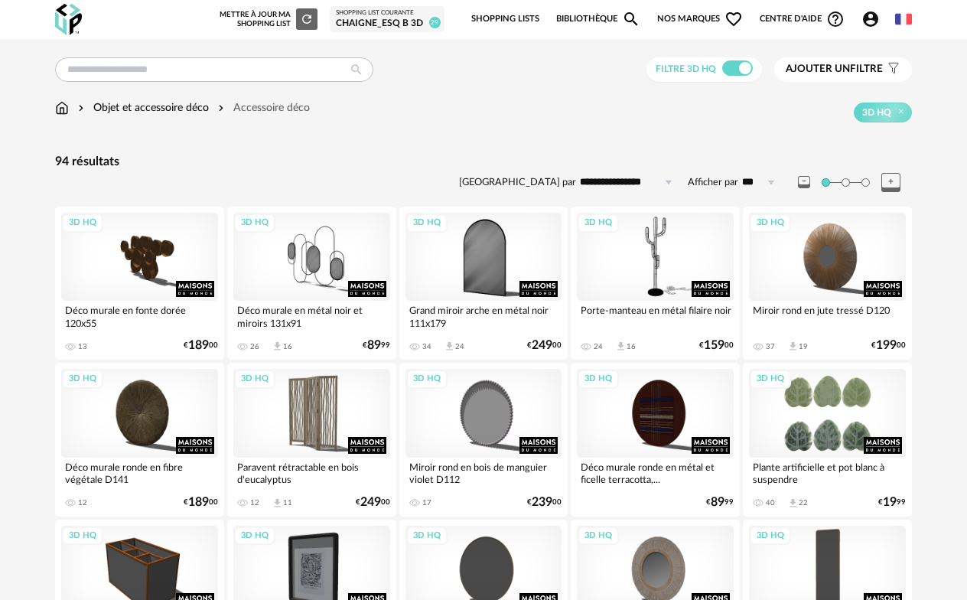
click at [132, 106] on div "Objet et accessoire déco" at bounding box center [142, 107] width 134 height 15
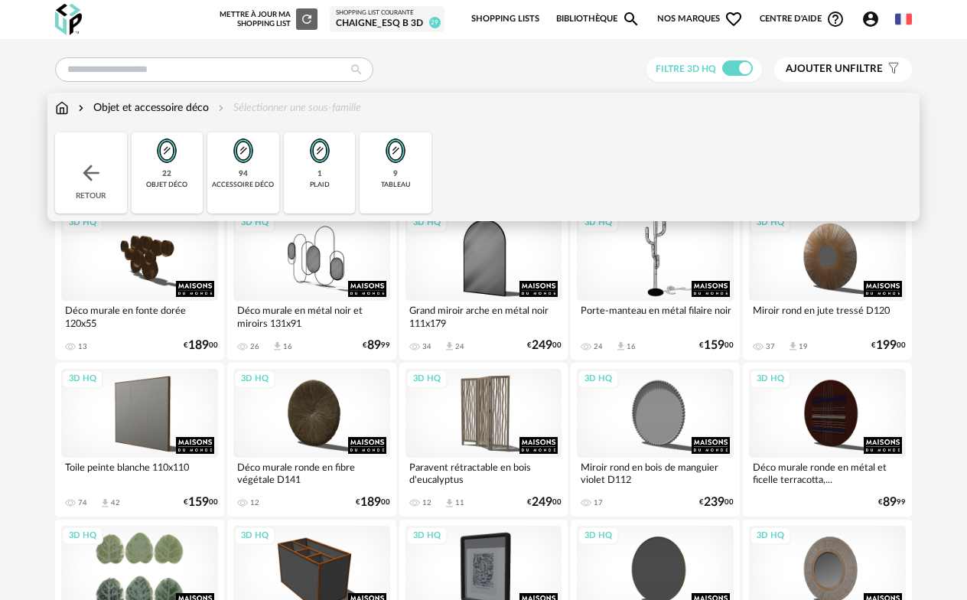
click at [176, 173] on div "22 objet déco" at bounding box center [168, 172] width 72 height 81
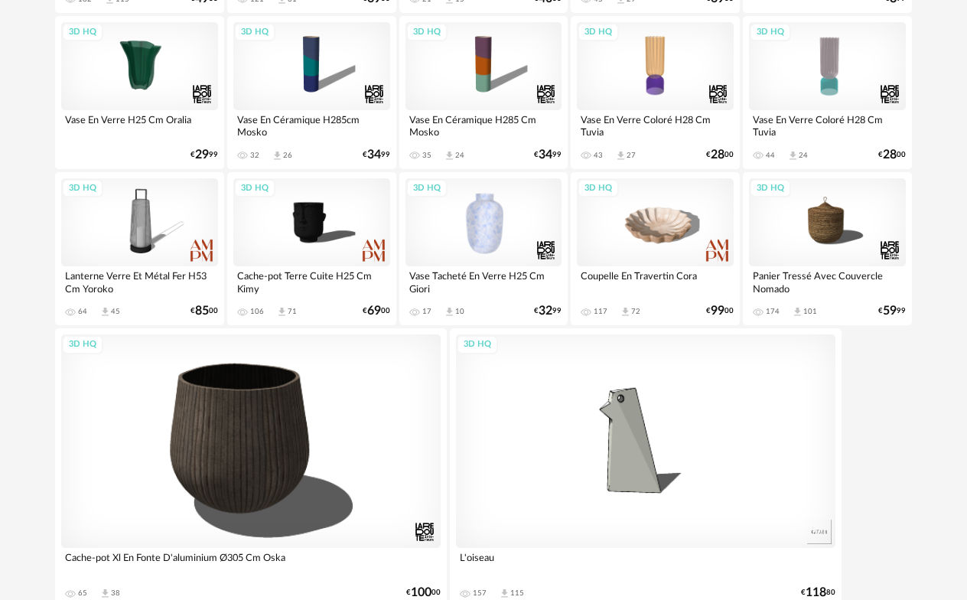
scroll to position [572, 0]
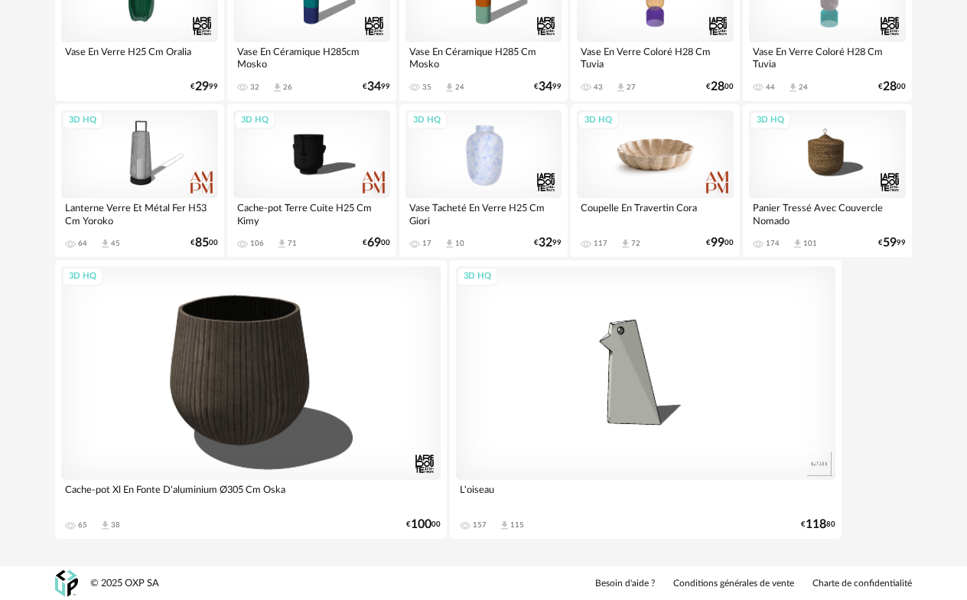
click at [663, 171] on div "3D HQ" at bounding box center [655, 154] width 157 height 88
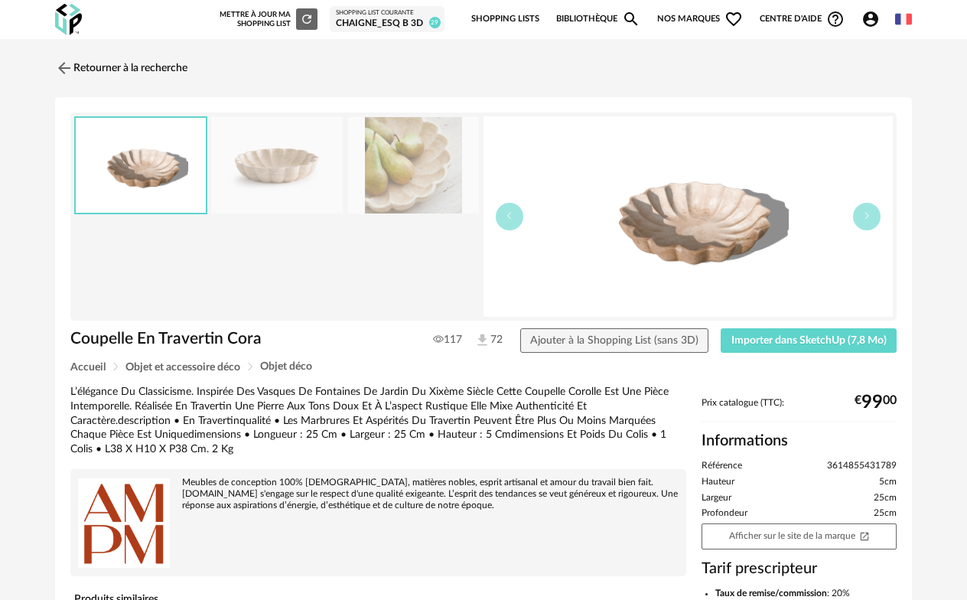
click at [803, 354] on div "Coupelle En Travertin Cora 117 72 Ajouter à la Shopping List (sans 3D) Importer…" at bounding box center [484, 344] width 842 height 33
click at [801, 344] on span "Importer dans SketchUp (7,8 Mo)" at bounding box center [808, 340] width 155 height 11
click at [80, 70] on link "Retourner à la recherche" at bounding box center [117, 68] width 132 height 34
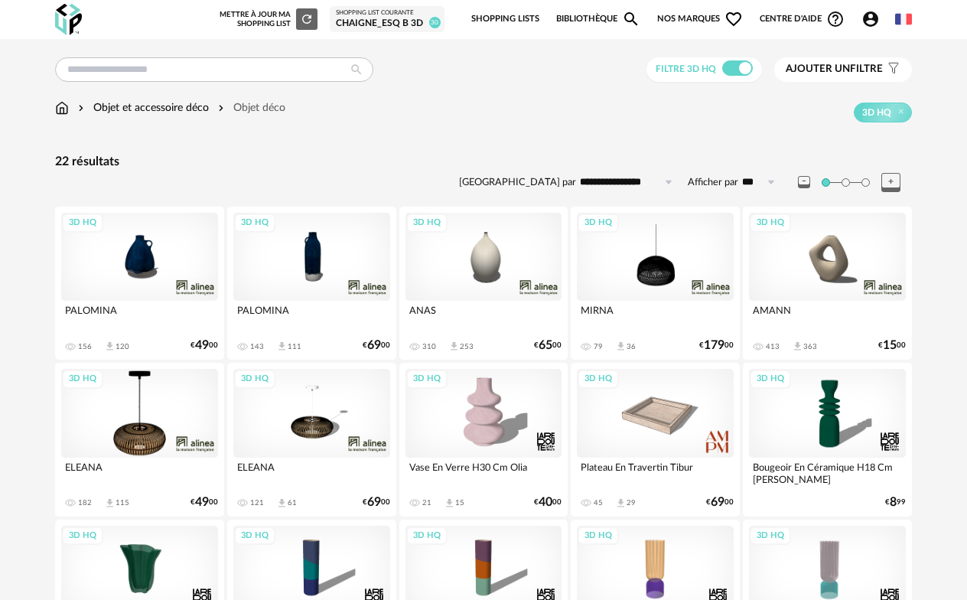
drag, startPoint x: 852, startPoint y: 279, endPoint x: 858, endPoint y: 285, distance: 8.7
click at [852, 280] on div "3D HQ" at bounding box center [827, 257] width 157 height 88
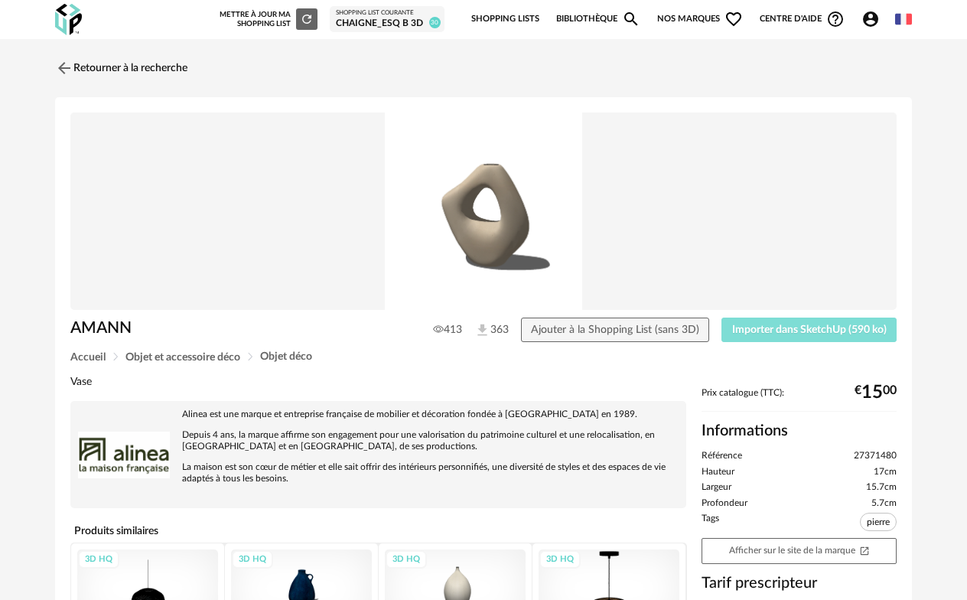
click at [861, 325] on span "Importer dans SketchUp (590 ko)" at bounding box center [809, 329] width 155 height 11
